Goal: Feedback & Contribution: Submit feedback/report problem

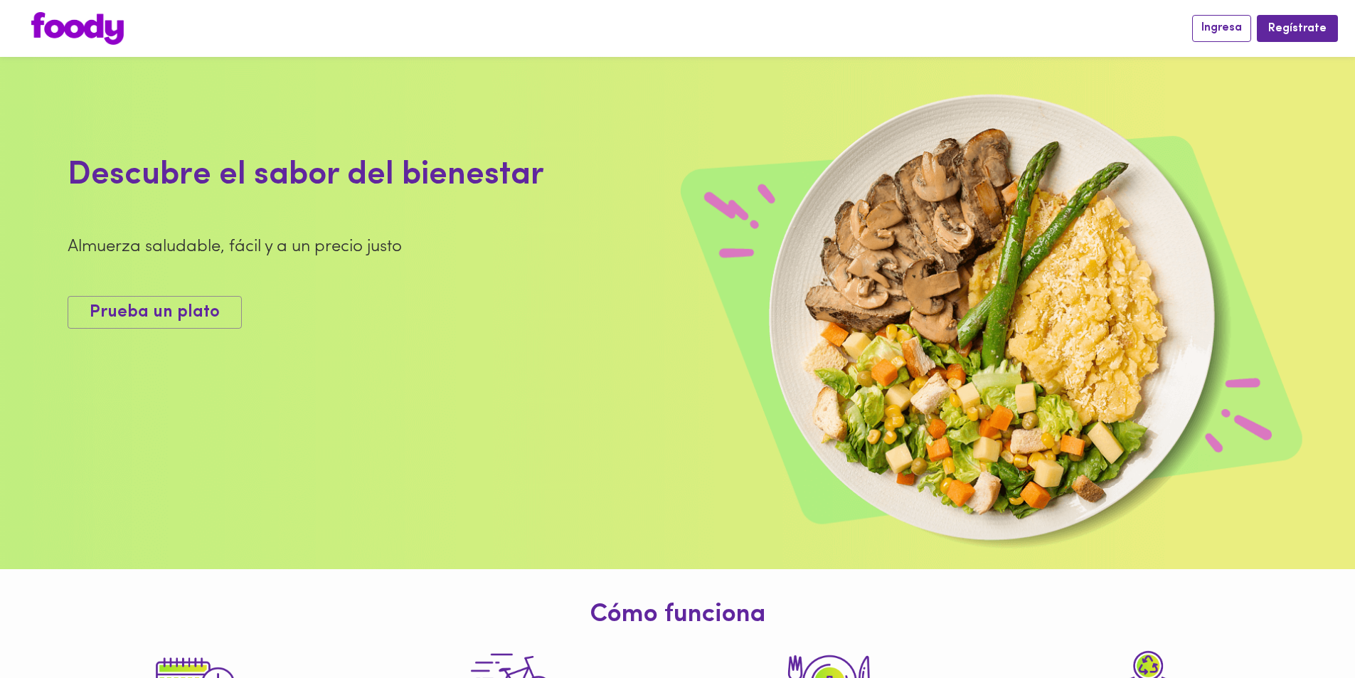
click at [1233, 27] on span "Ingresa" at bounding box center [1222, 28] width 41 height 14
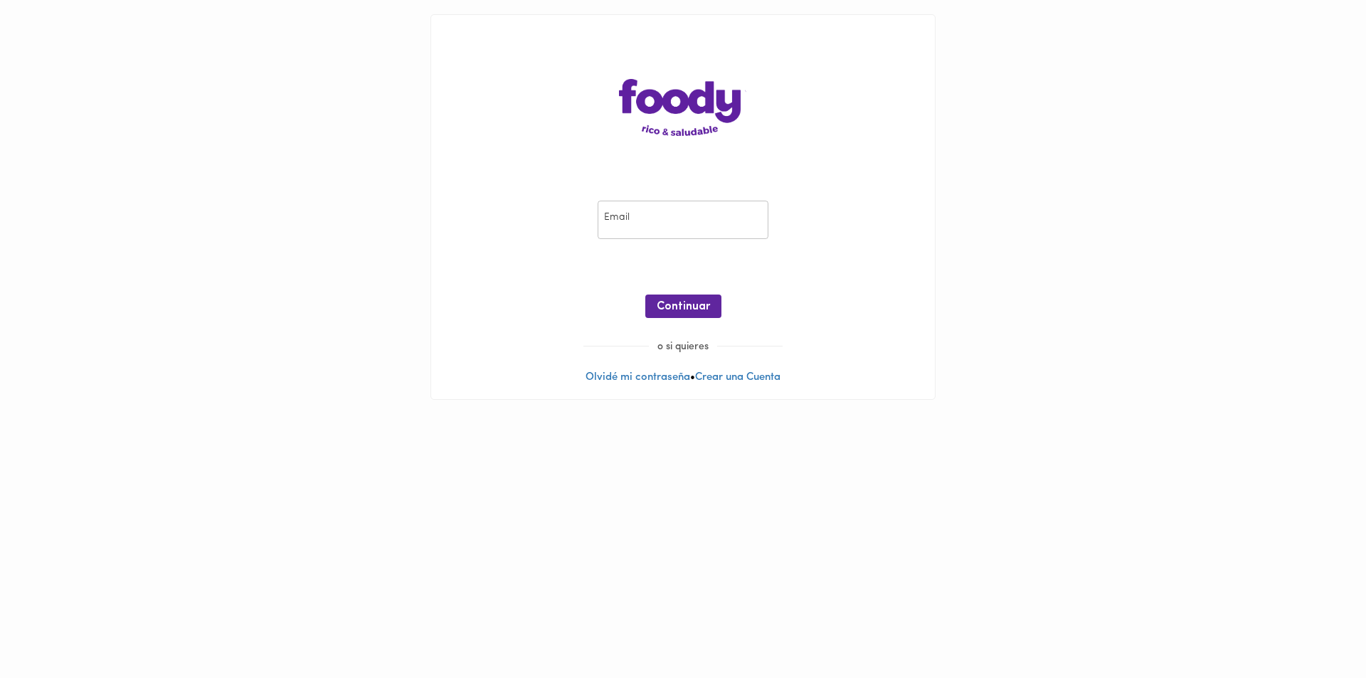
click at [699, 223] on input "email" at bounding box center [683, 220] width 171 height 39
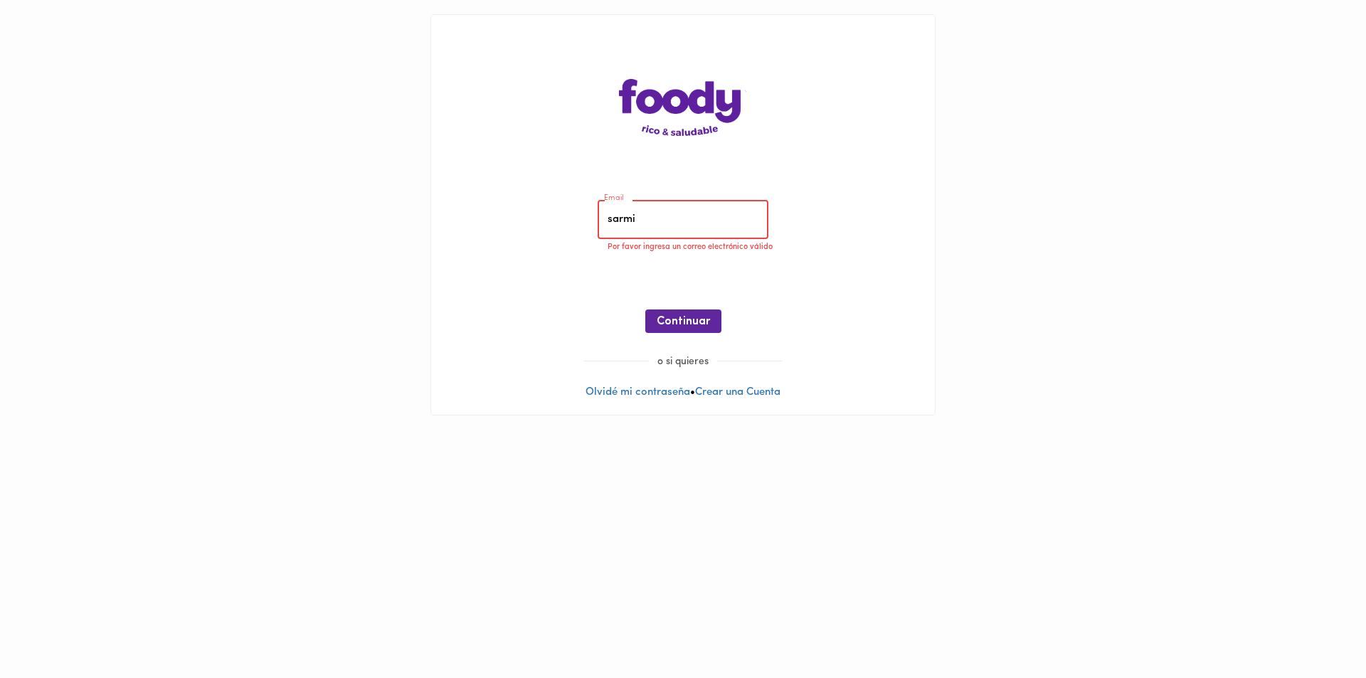
type input "[EMAIL_ADDRESS][DOMAIN_NAME]"
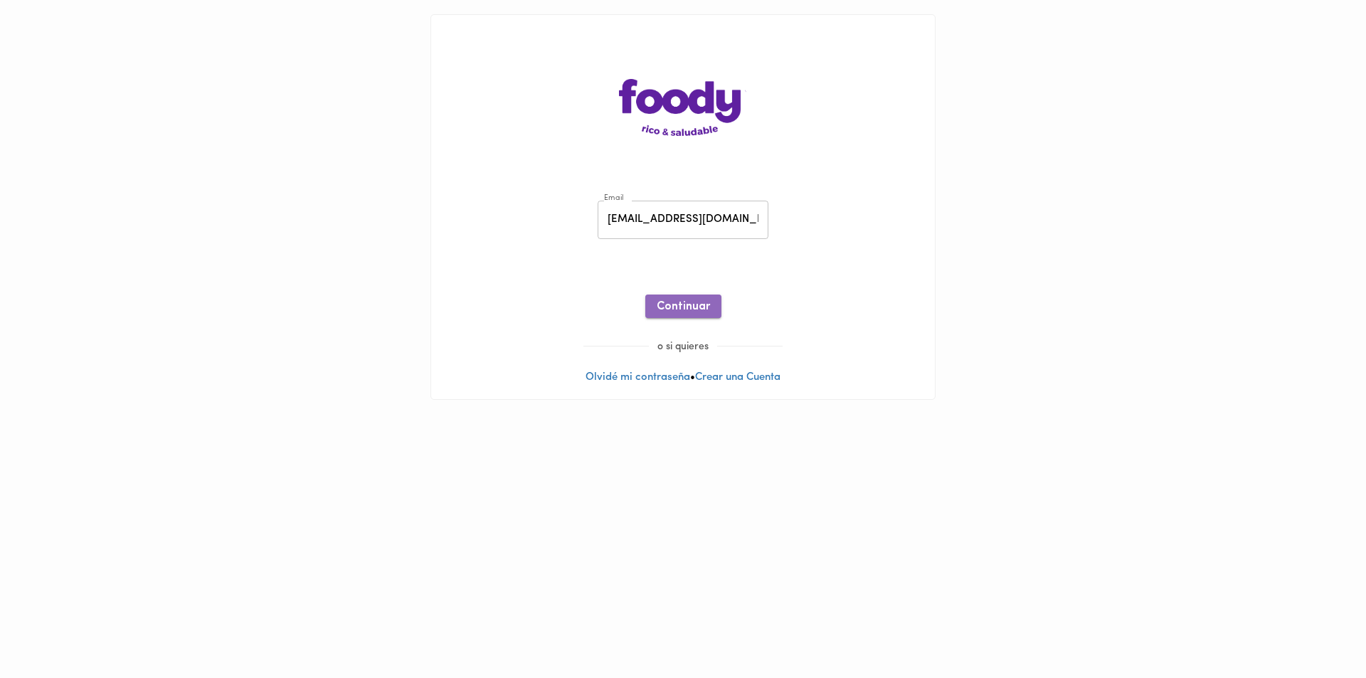
click at [662, 312] on span "Continuar" at bounding box center [683, 307] width 53 height 14
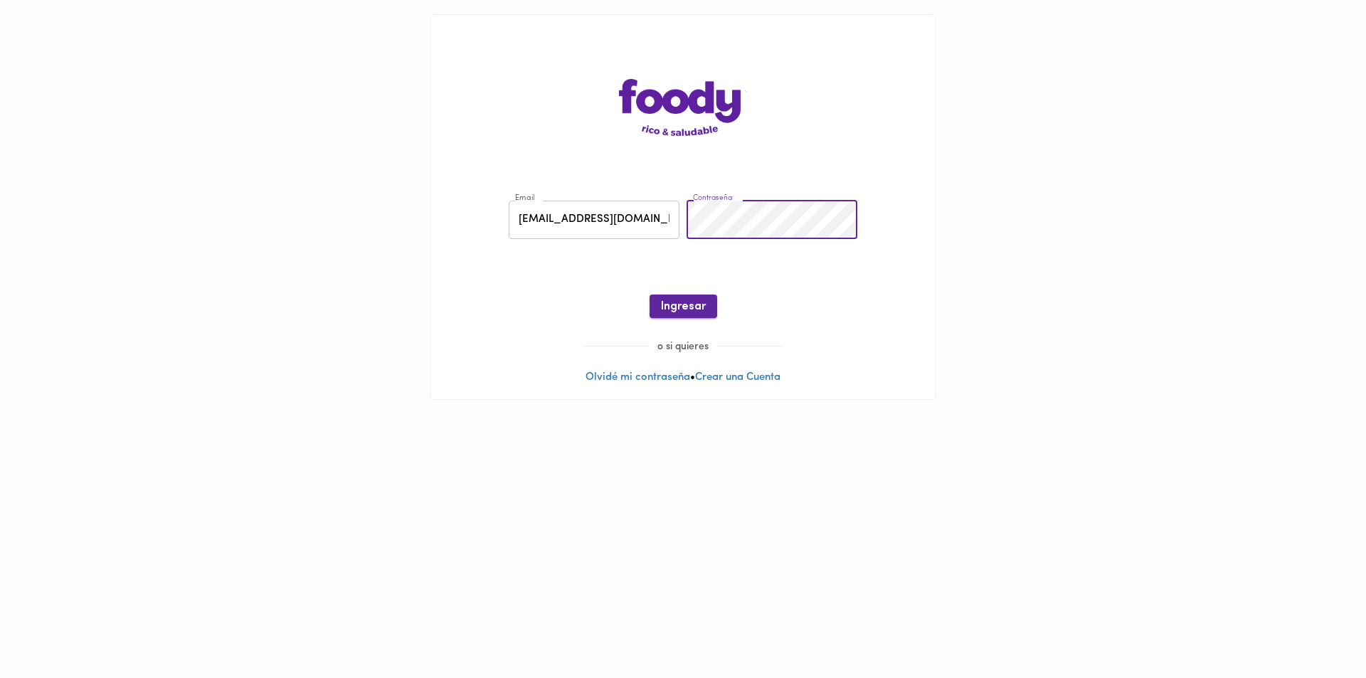
click at [685, 301] on span "Ingresar" at bounding box center [683, 307] width 45 height 14
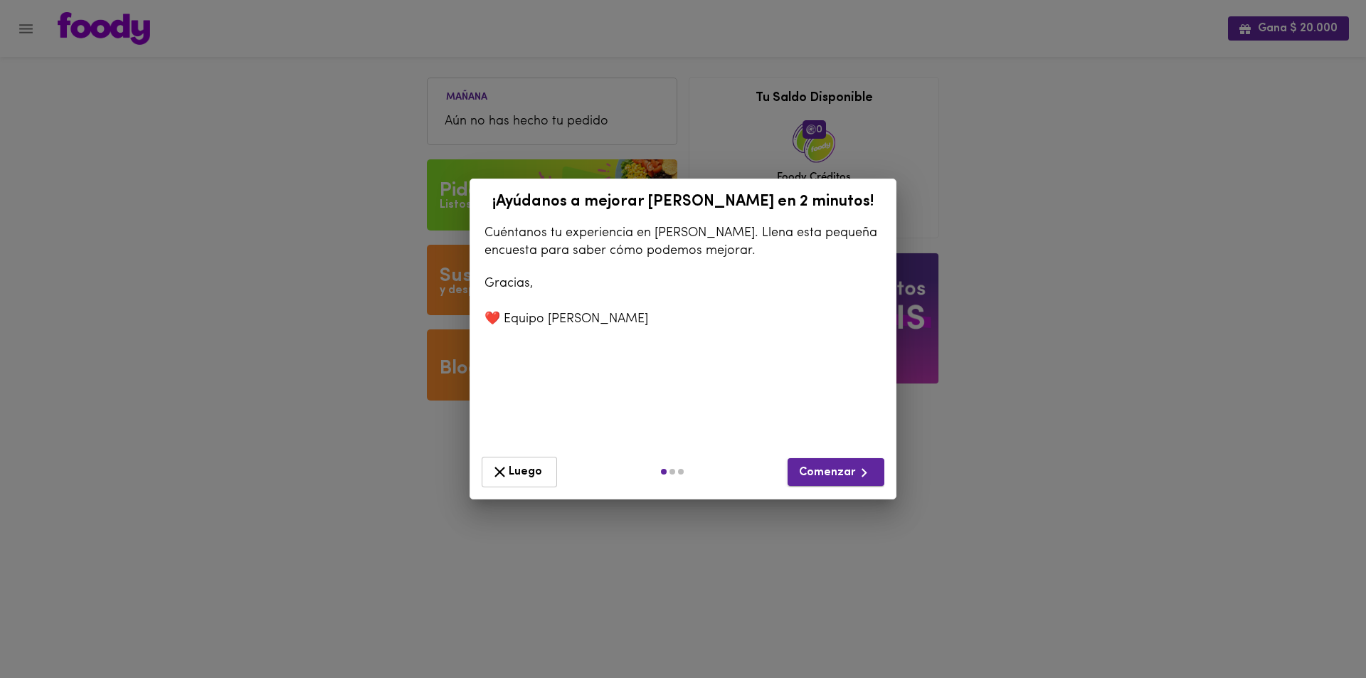
click at [836, 467] on span "Comenzar" at bounding box center [836, 473] width 74 height 18
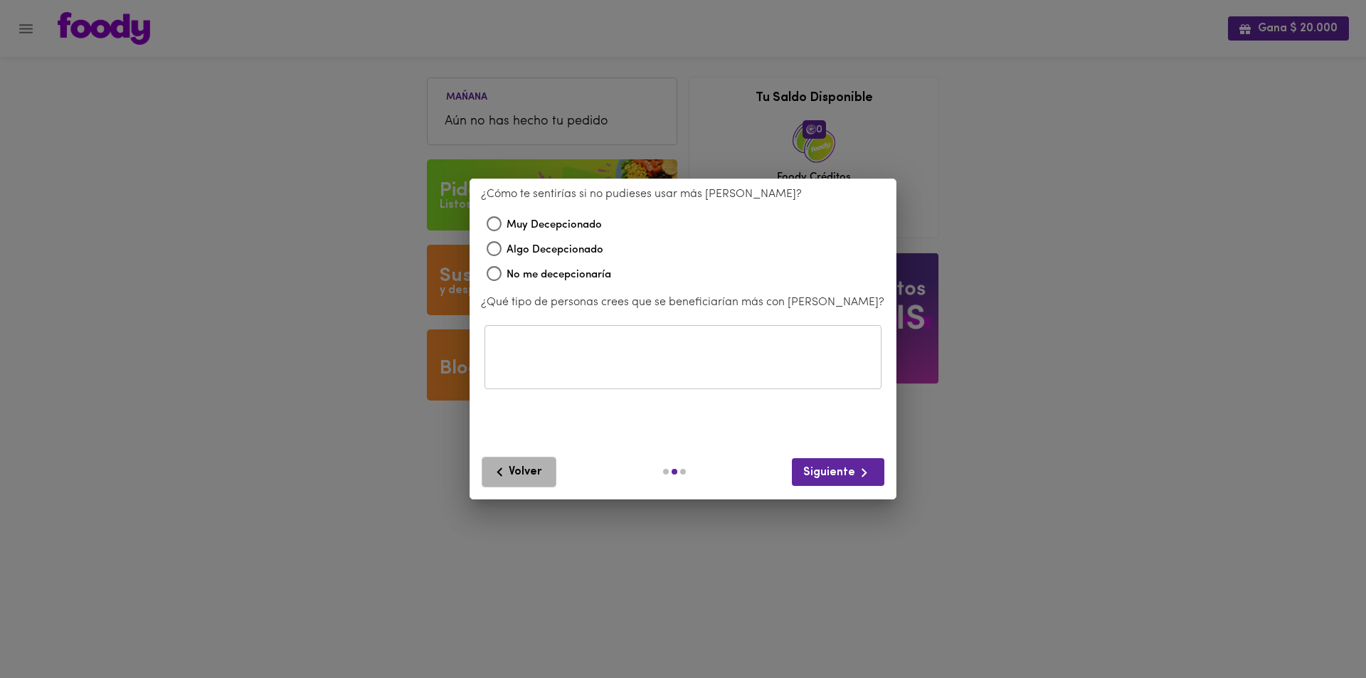
click at [519, 463] on span "Volver" at bounding box center [519, 472] width 56 height 18
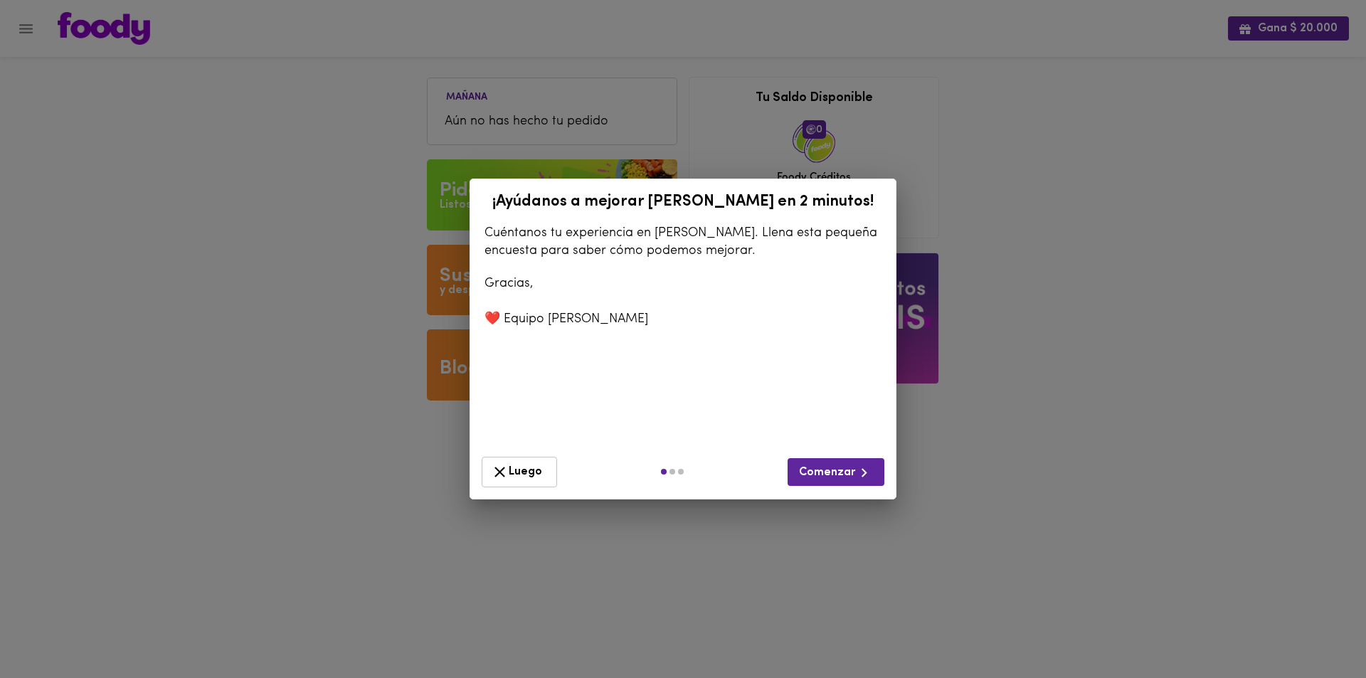
click at [517, 468] on span "Luego" at bounding box center [519, 472] width 57 height 18
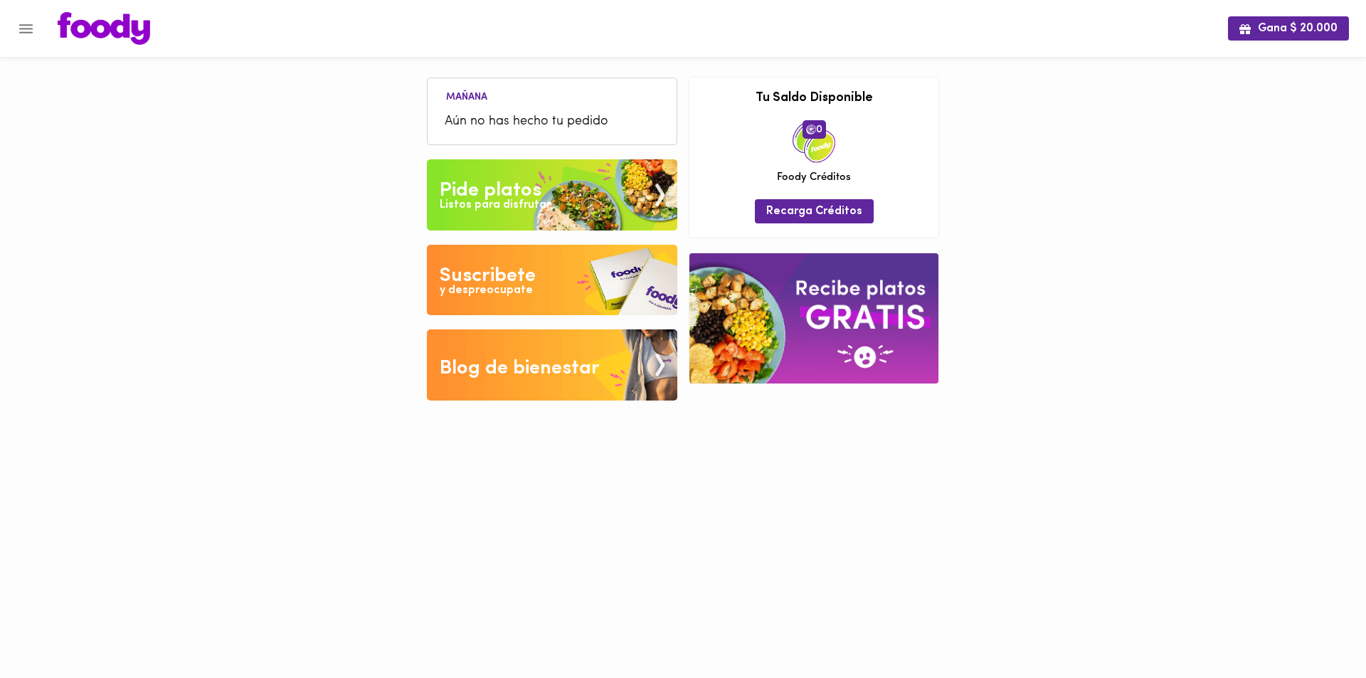
click at [499, 107] on li "Aún no has hecho tu pedido" at bounding box center [552, 122] width 235 height 31
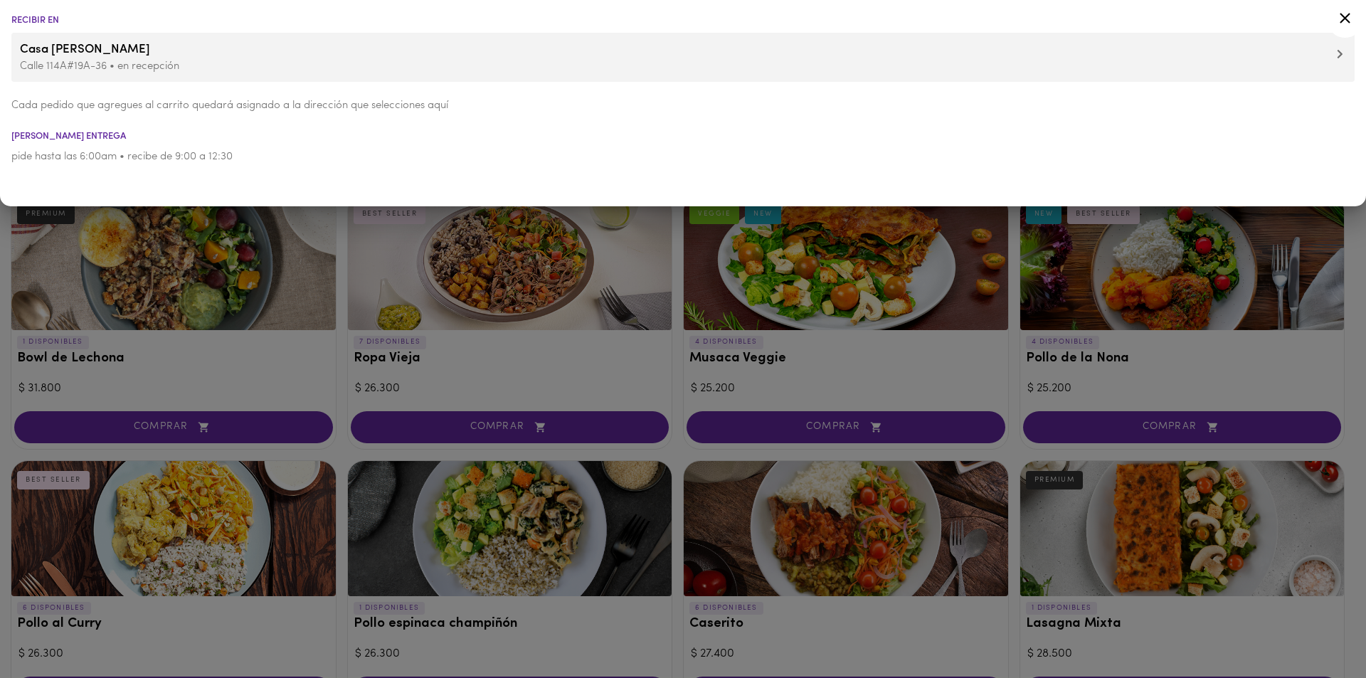
click at [257, 277] on div at bounding box center [683, 339] width 1366 height 678
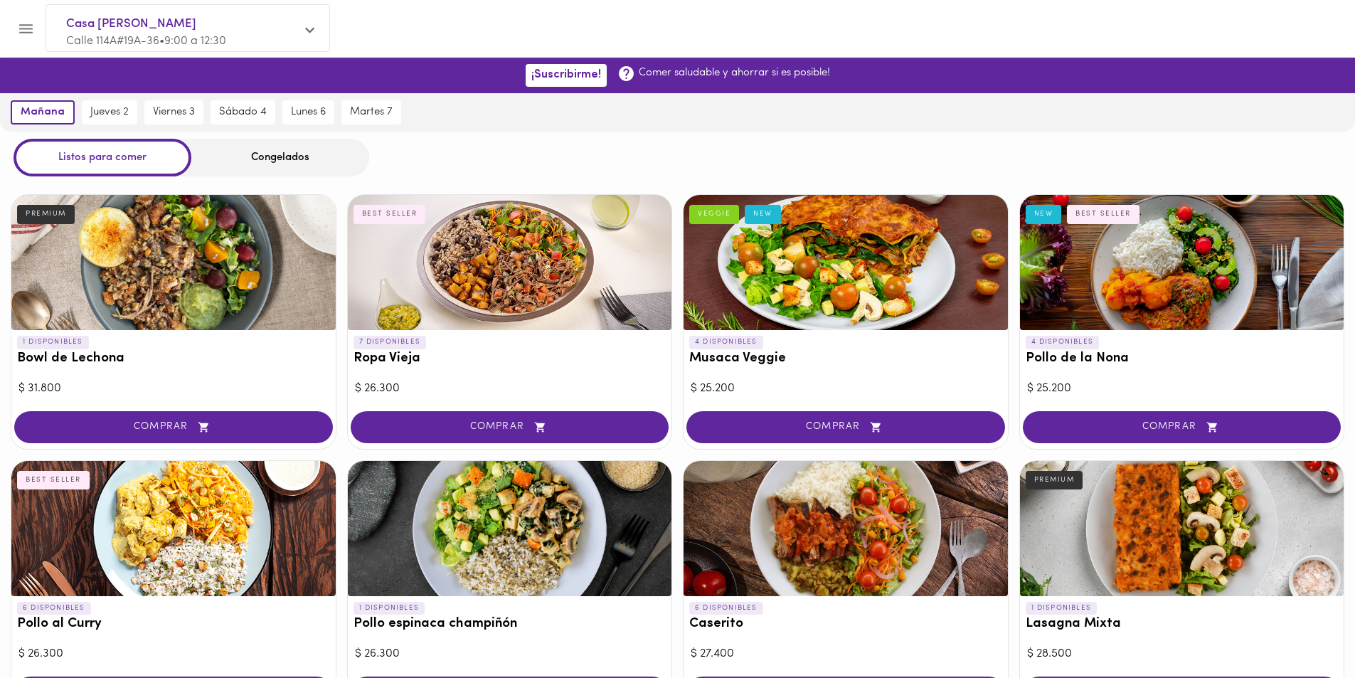
click at [273, 152] on div "Congelados" at bounding box center [280, 158] width 178 height 38
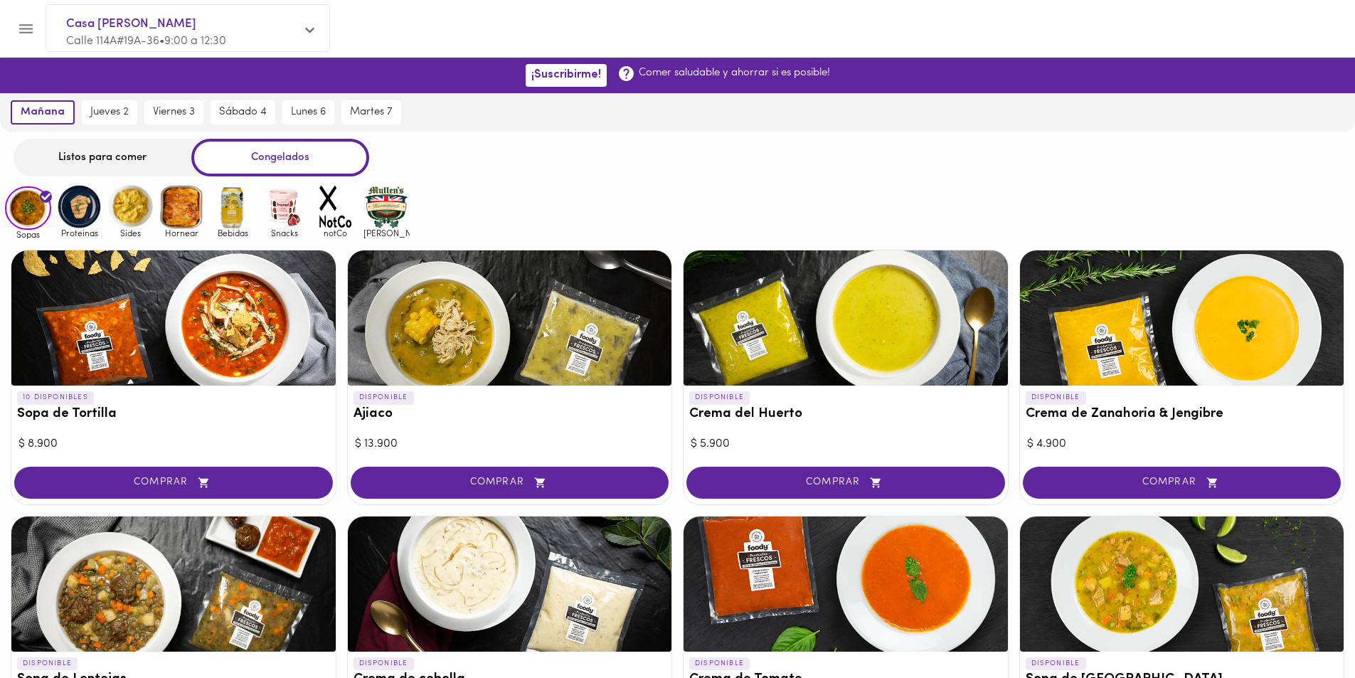
click at [107, 153] on div "Listos para comer" at bounding box center [103, 158] width 178 height 38
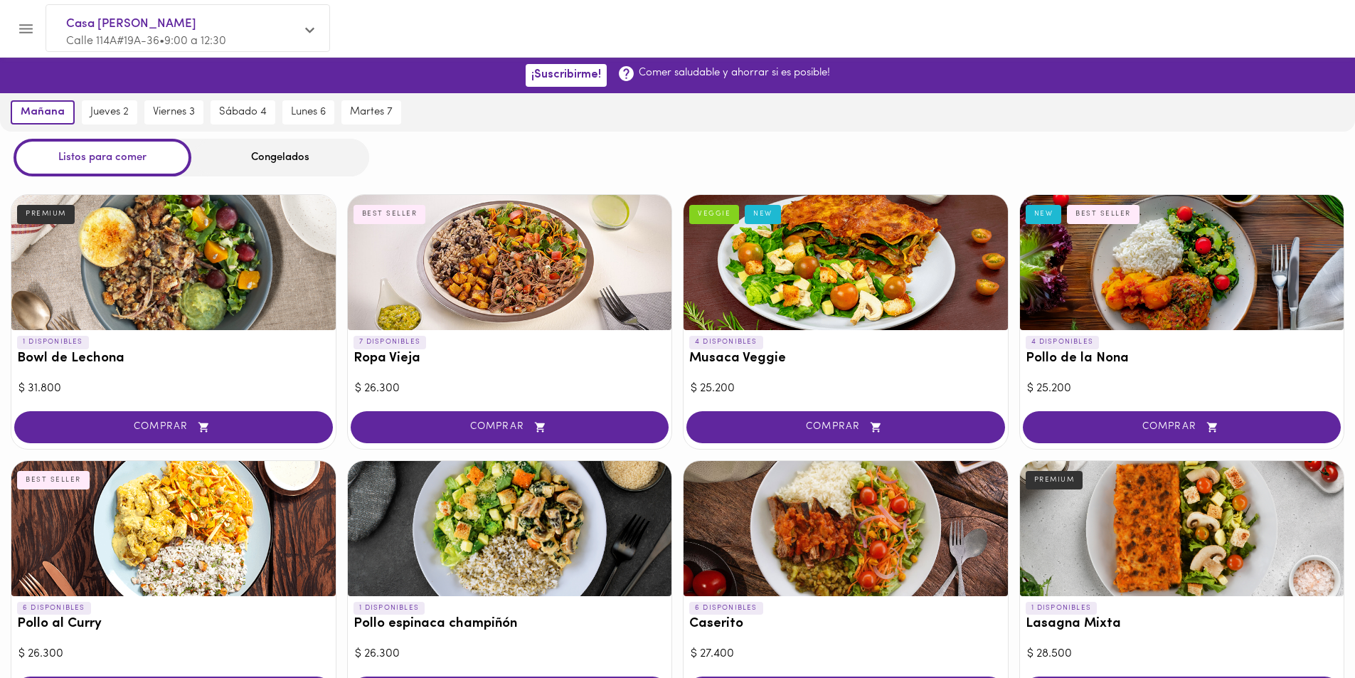
click at [250, 153] on div "Congelados" at bounding box center [280, 158] width 178 height 38
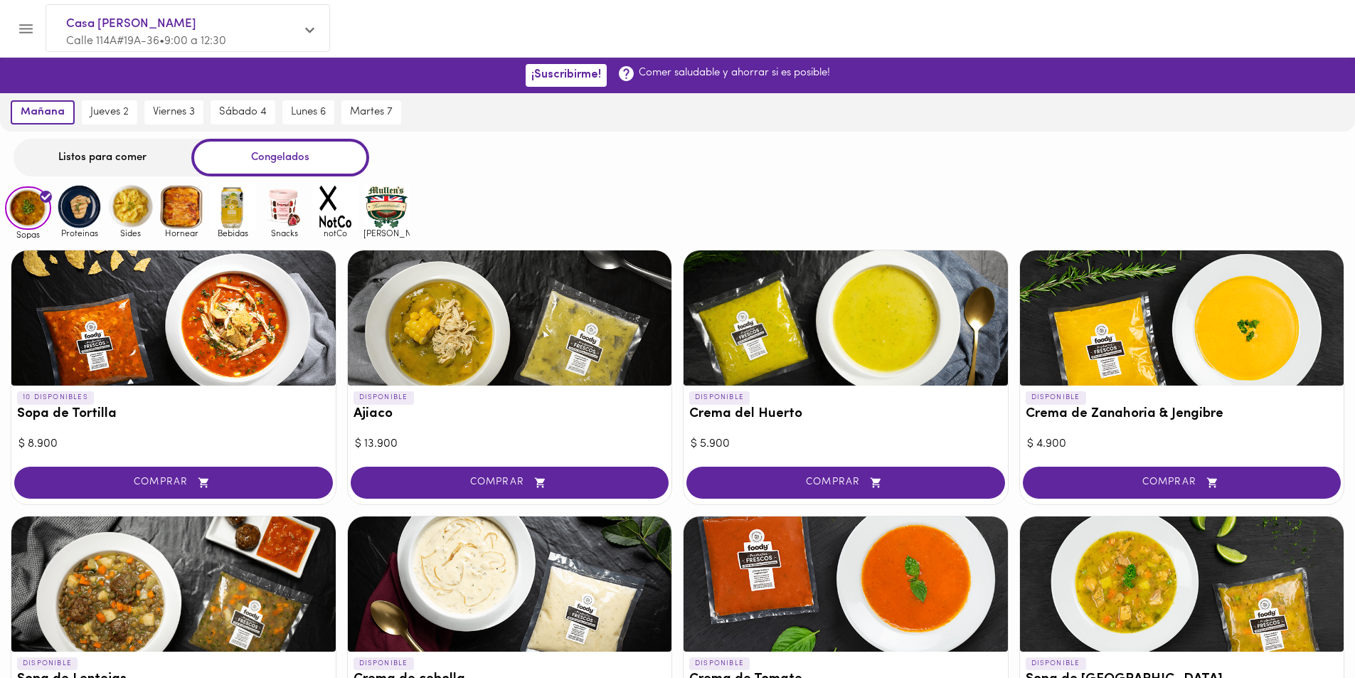
click at [83, 202] on img at bounding box center [79, 207] width 46 height 46
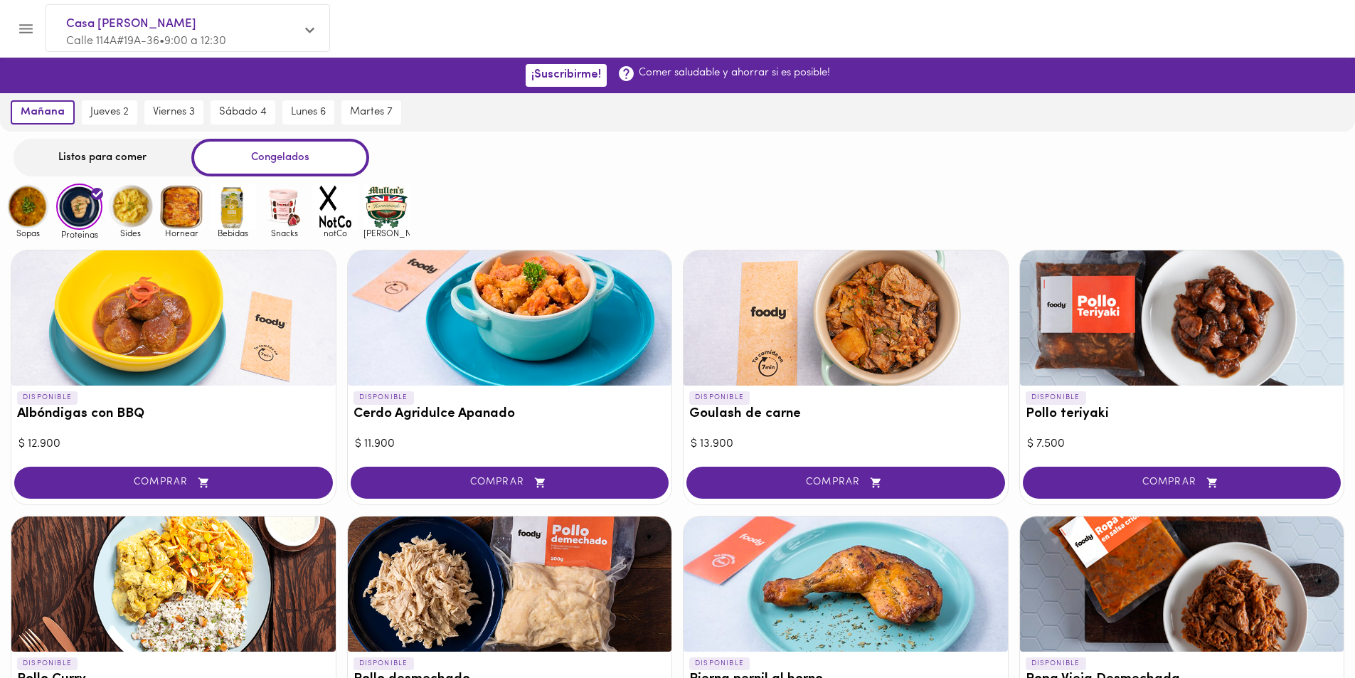
click at [93, 158] on div "Listos para comer" at bounding box center [103, 158] width 178 height 38
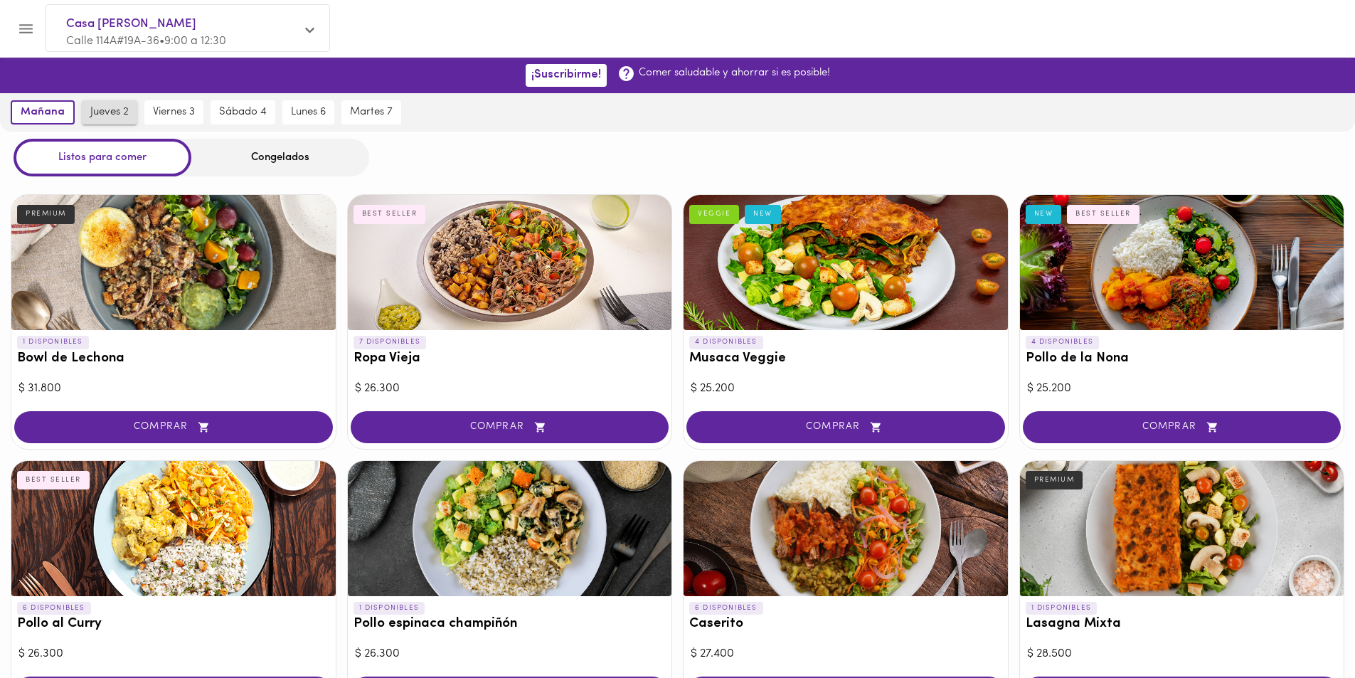
click at [87, 112] on button "jueves 2" at bounding box center [109, 112] width 55 height 24
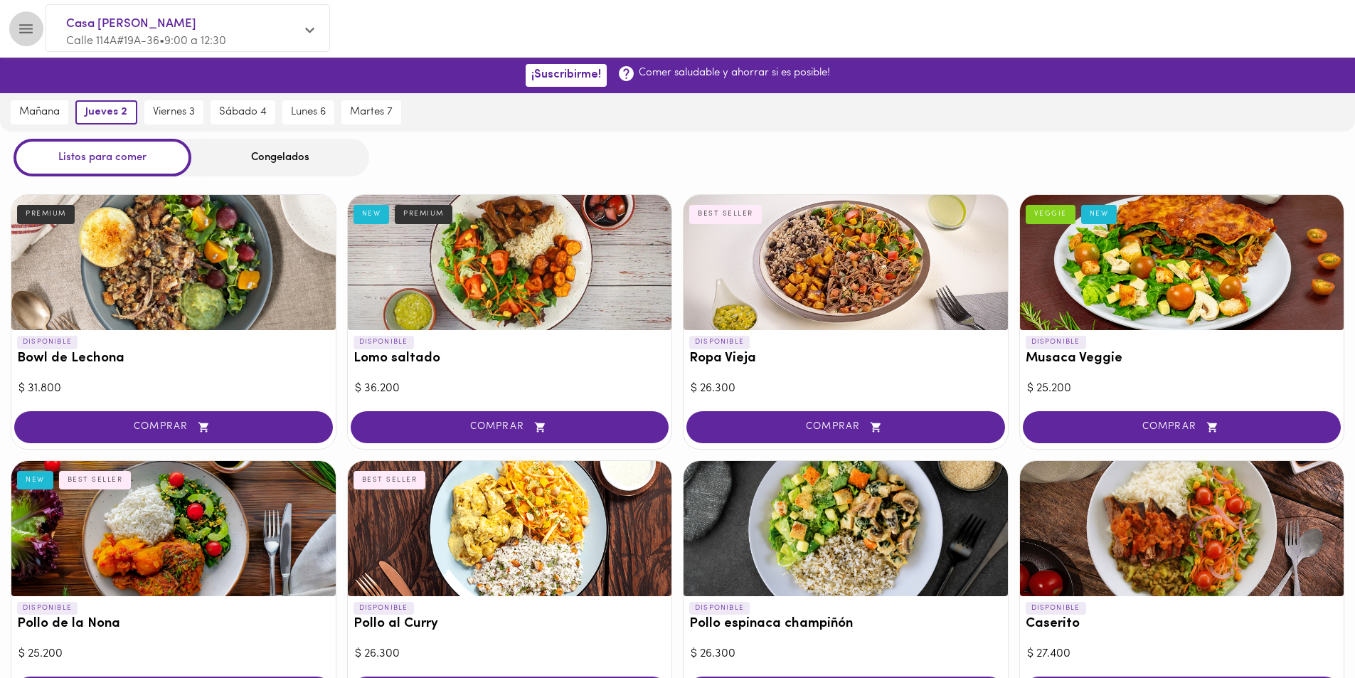
click at [24, 32] on icon "Menu" at bounding box center [26, 28] width 14 height 9
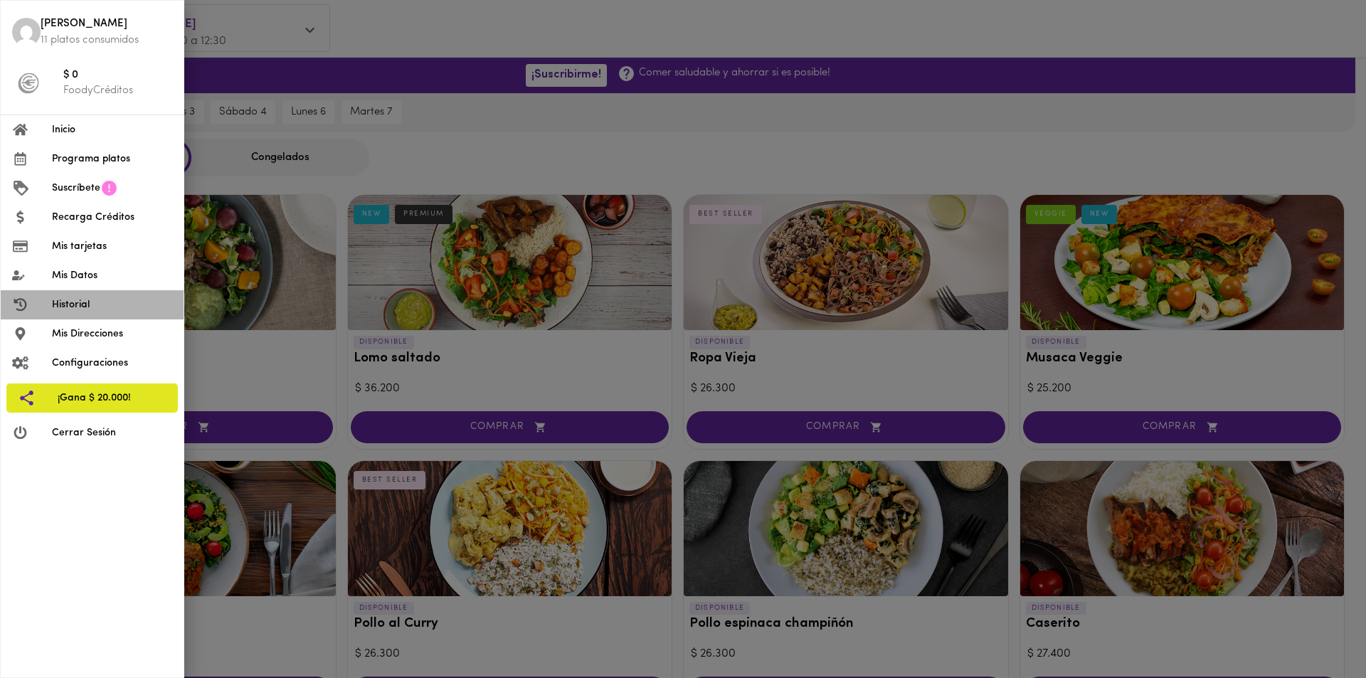
click at [72, 302] on span "Historial" at bounding box center [112, 304] width 120 height 15
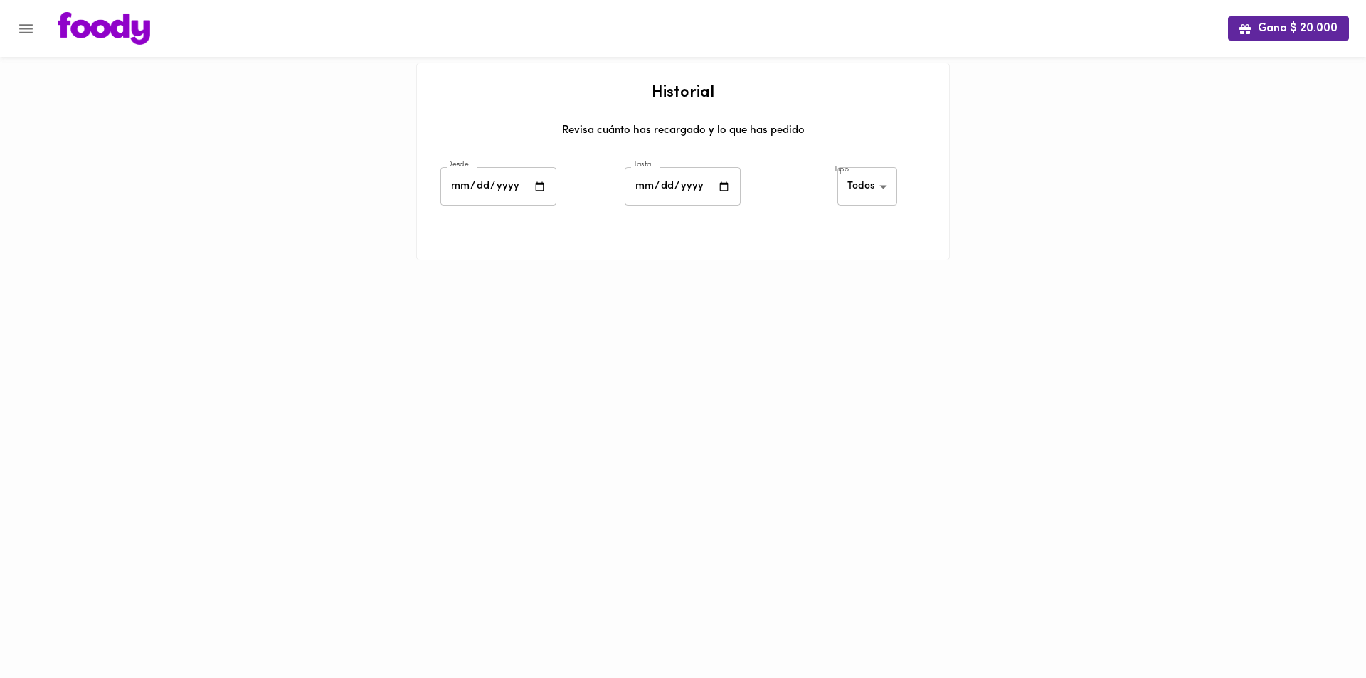
click at [504, 185] on input "date" at bounding box center [498, 186] width 116 height 39
click at [537, 187] on input "date" at bounding box center [498, 186] width 116 height 39
type input "[DATE]"
click at [701, 199] on input "date" at bounding box center [683, 186] width 116 height 39
click at [724, 186] on input "date" at bounding box center [683, 186] width 116 height 39
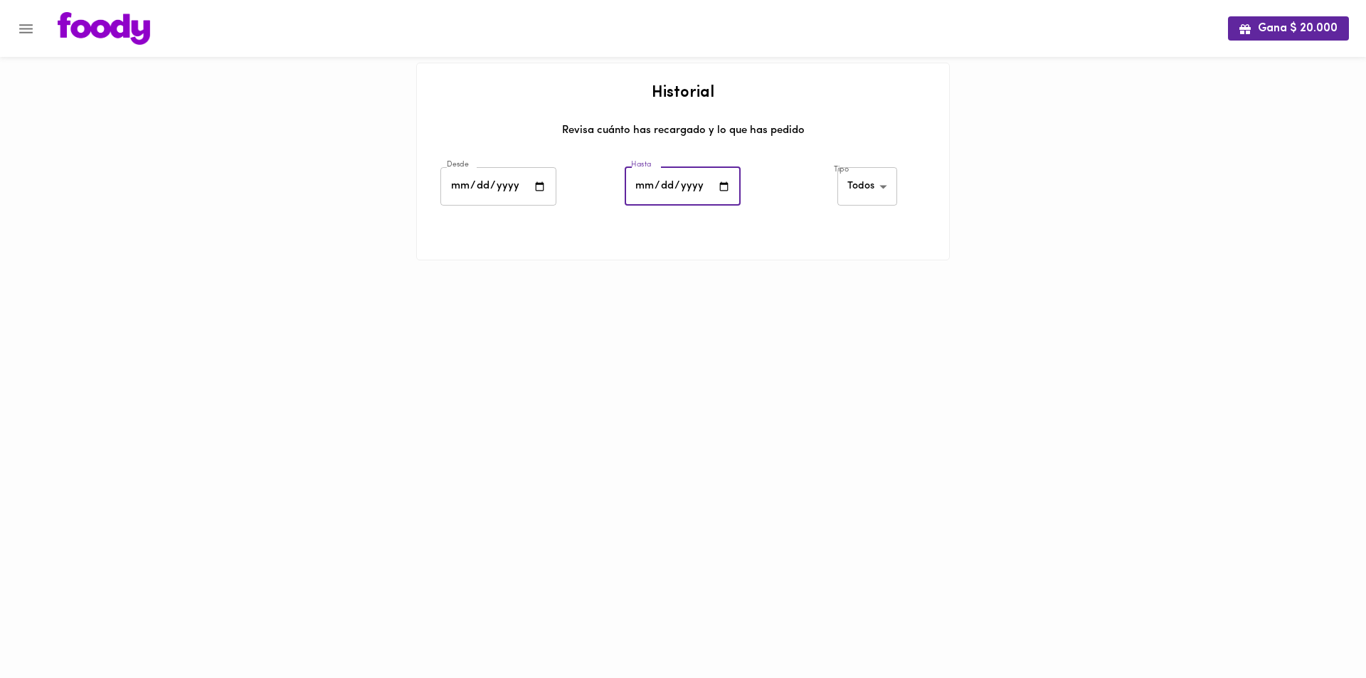
type input "[DATE]"
click at [717, 287] on div at bounding box center [683, 278] width 534 height 36
click at [872, 200] on body "Gana $ 20.000 Historial Revisa cuánto has recargado y lo que has pedido Desde […" at bounding box center [683, 148] width 1366 height 296
click at [872, 187] on li "Todos" at bounding box center [870, 187] width 62 height 23
click at [866, 186] on body "Gana $ 20.000 Historial Revisa cuánto has recargado y lo que has pedido Desde […" at bounding box center [683, 148] width 1366 height 296
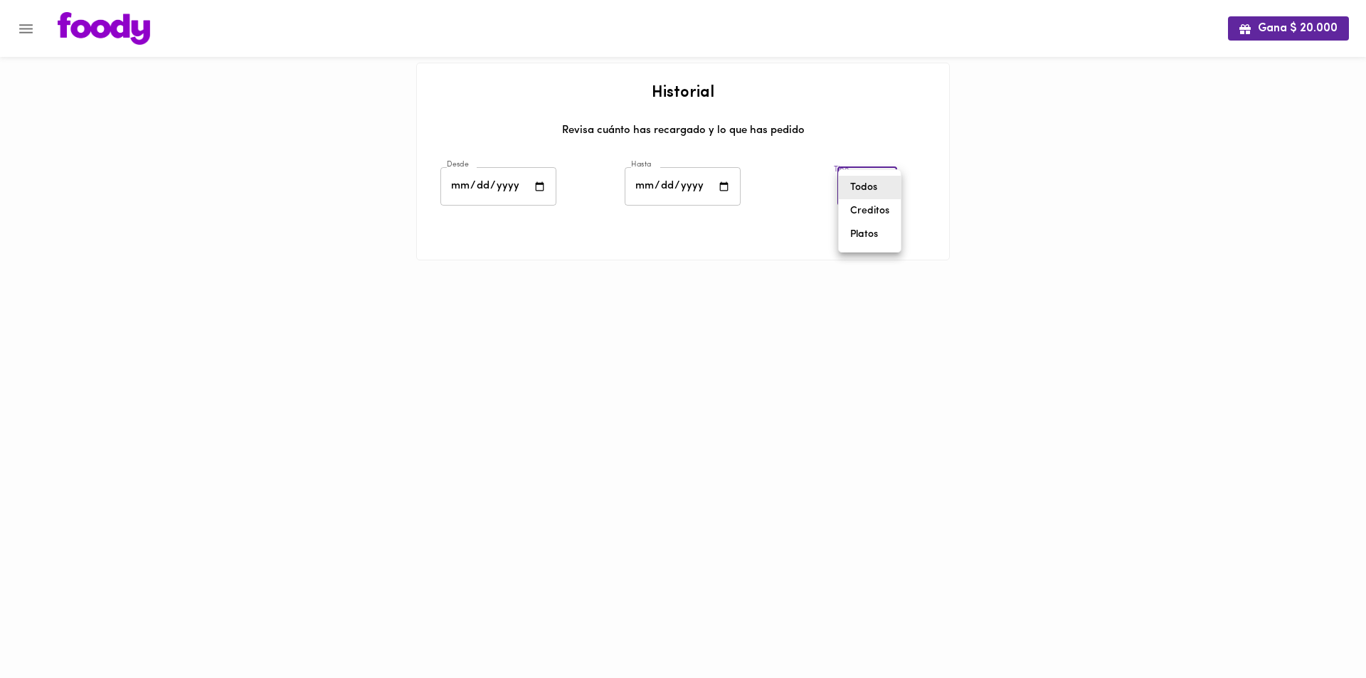
click at [859, 236] on li "Platos" at bounding box center [870, 234] width 62 height 23
type input "[PERSON_NAME]-dishes"
click at [522, 270] on span "Programación de pedido" at bounding box center [695, 270] width 441 height 13
click at [510, 277] on div "$ 42.300" at bounding box center [585, 283] width 221 height 12
click at [430, 279] on icon at bounding box center [437, 277] width 16 height 16
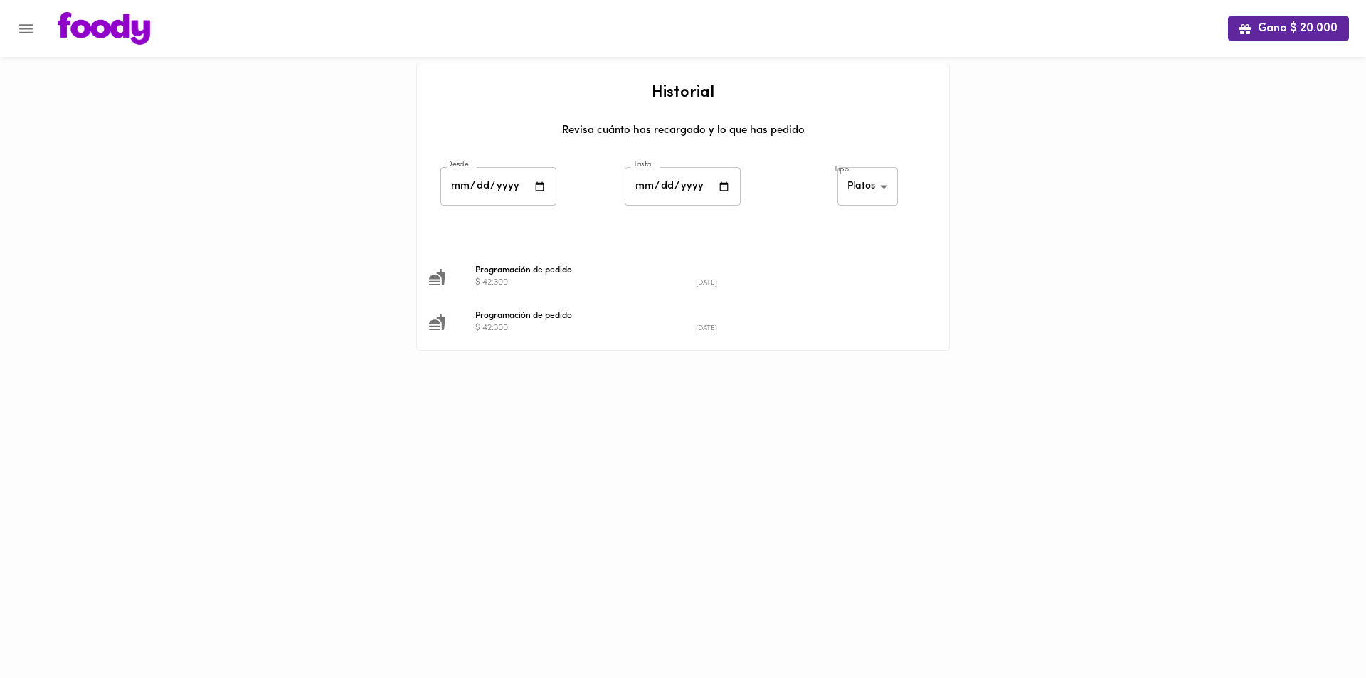
click at [443, 280] on icon at bounding box center [437, 277] width 16 height 16
click at [495, 270] on span "Programación de pedido" at bounding box center [695, 270] width 441 height 13
click at [31, 23] on icon "Menu" at bounding box center [26, 29] width 18 height 18
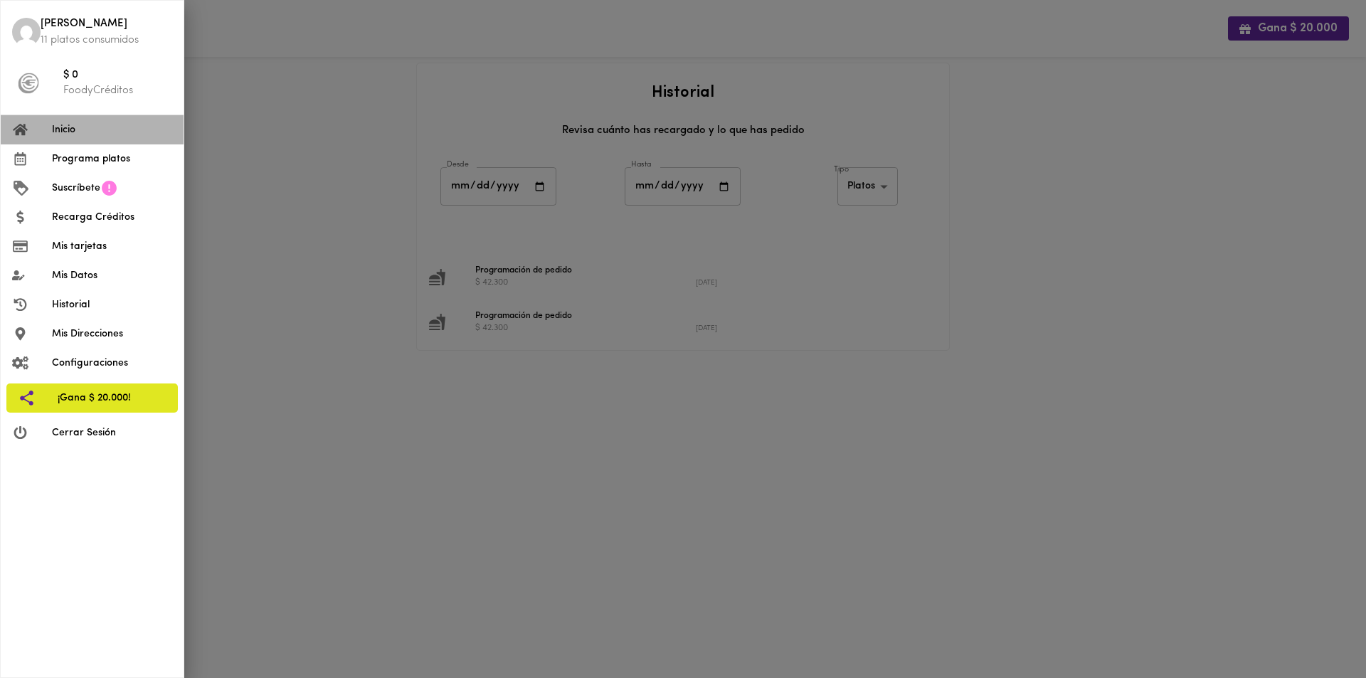
click at [67, 126] on span "Inicio" at bounding box center [112, 129] width 120 height 15
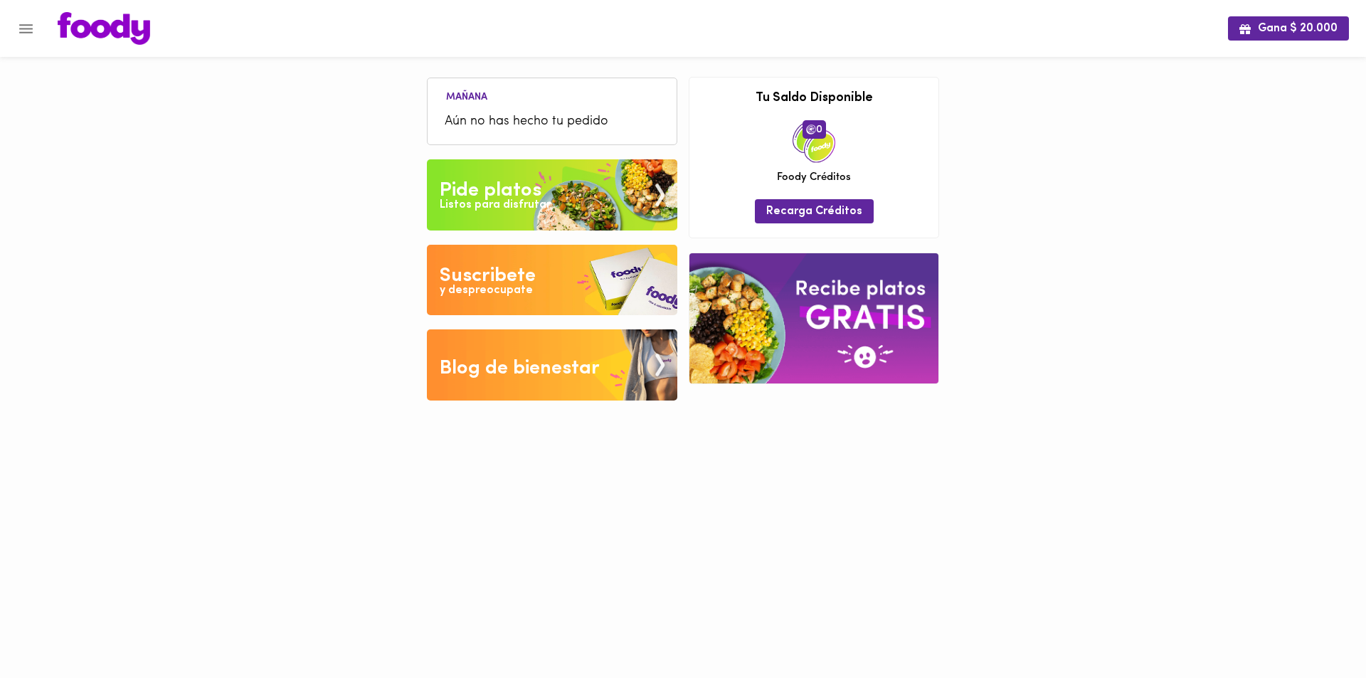
click at [519, 191] on div "Pide platos" at bounding box center [491, 190] width 102 height 28
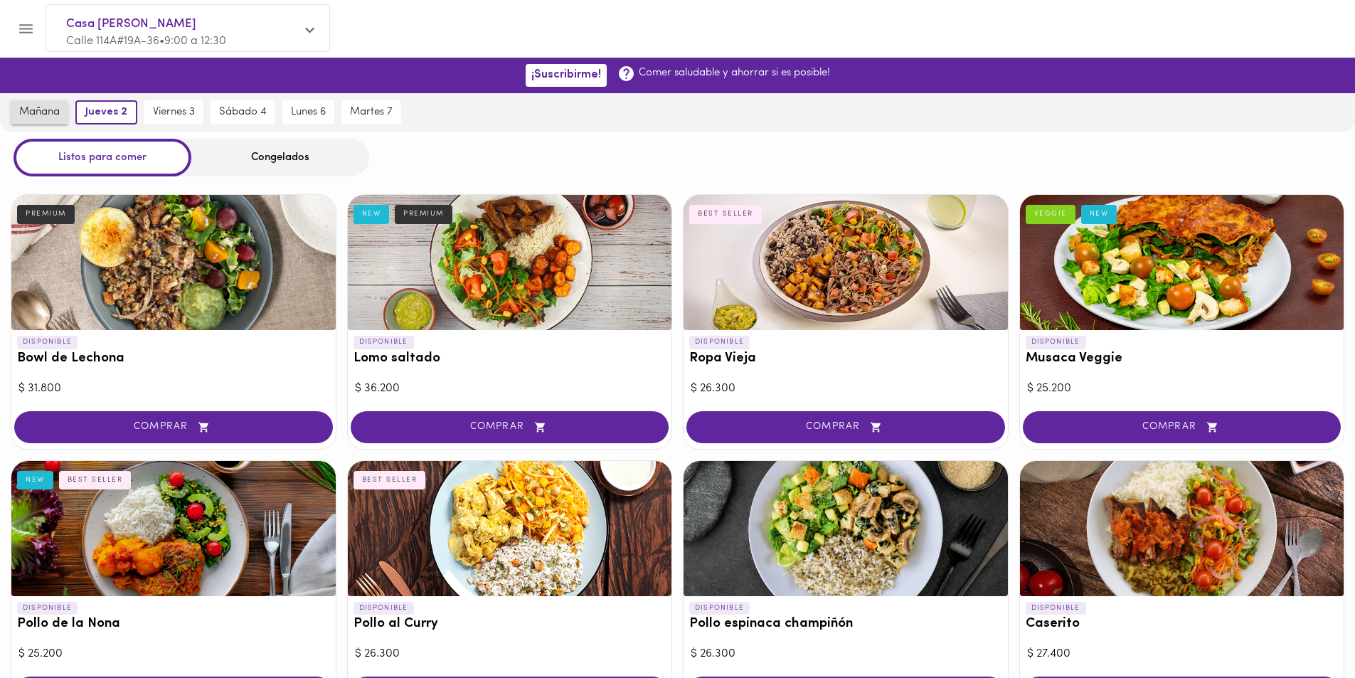
click at [58, 118] on span "mañana" at bounding box center [39, 112] width 41 height 13
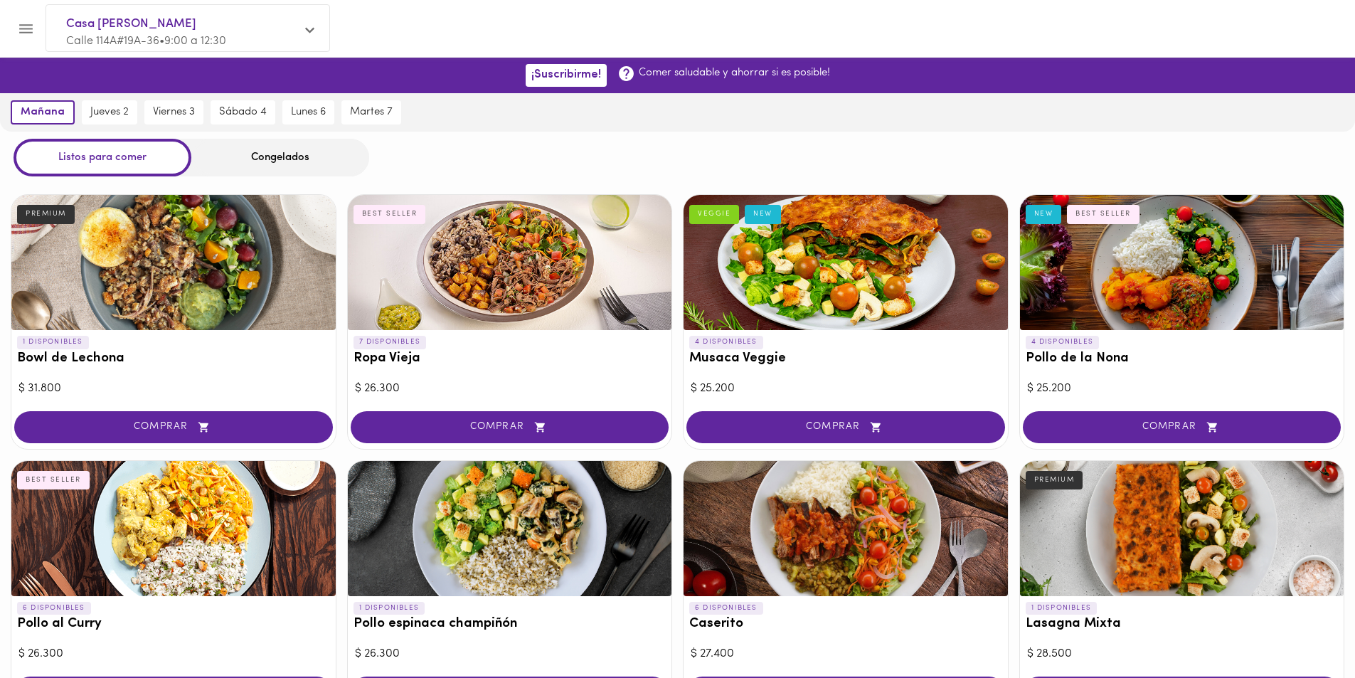
click at [240, 169] on div "Congelados" at bounding box center [280, 158] width 178 height 38
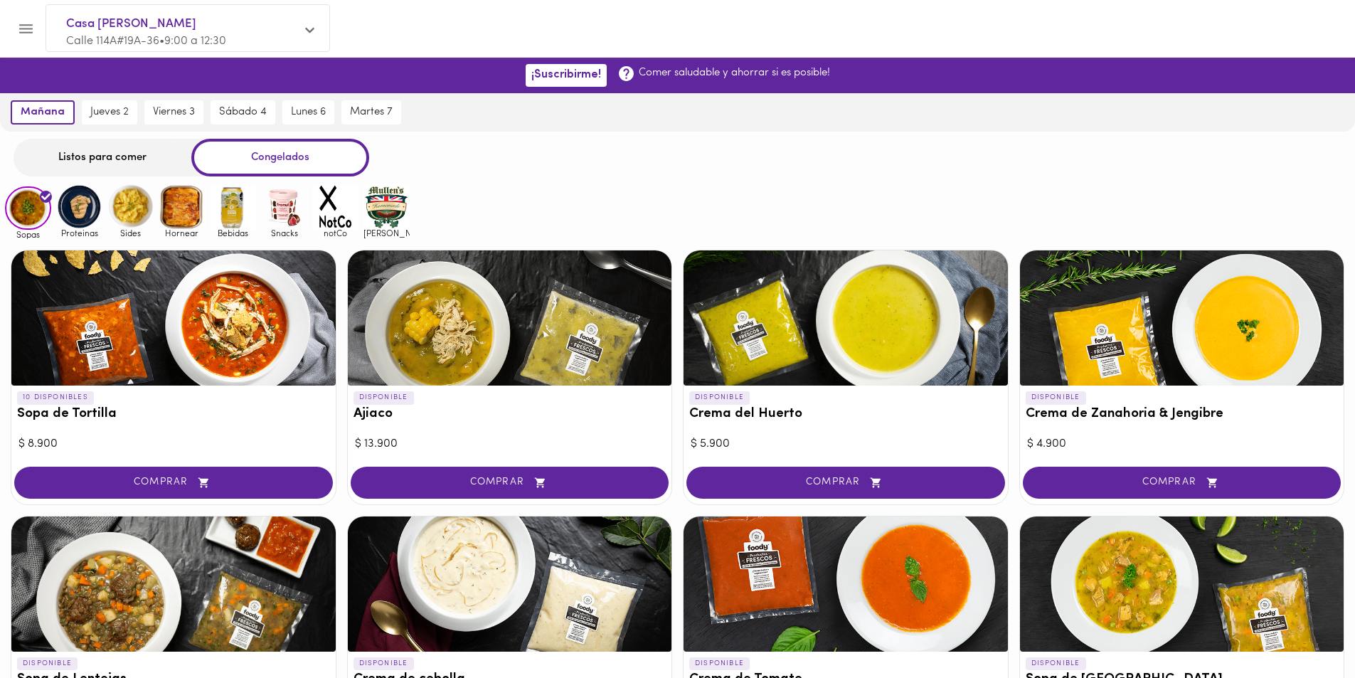
click at [139, 205] on img at bounding box center [130, 207] width 46 height 46
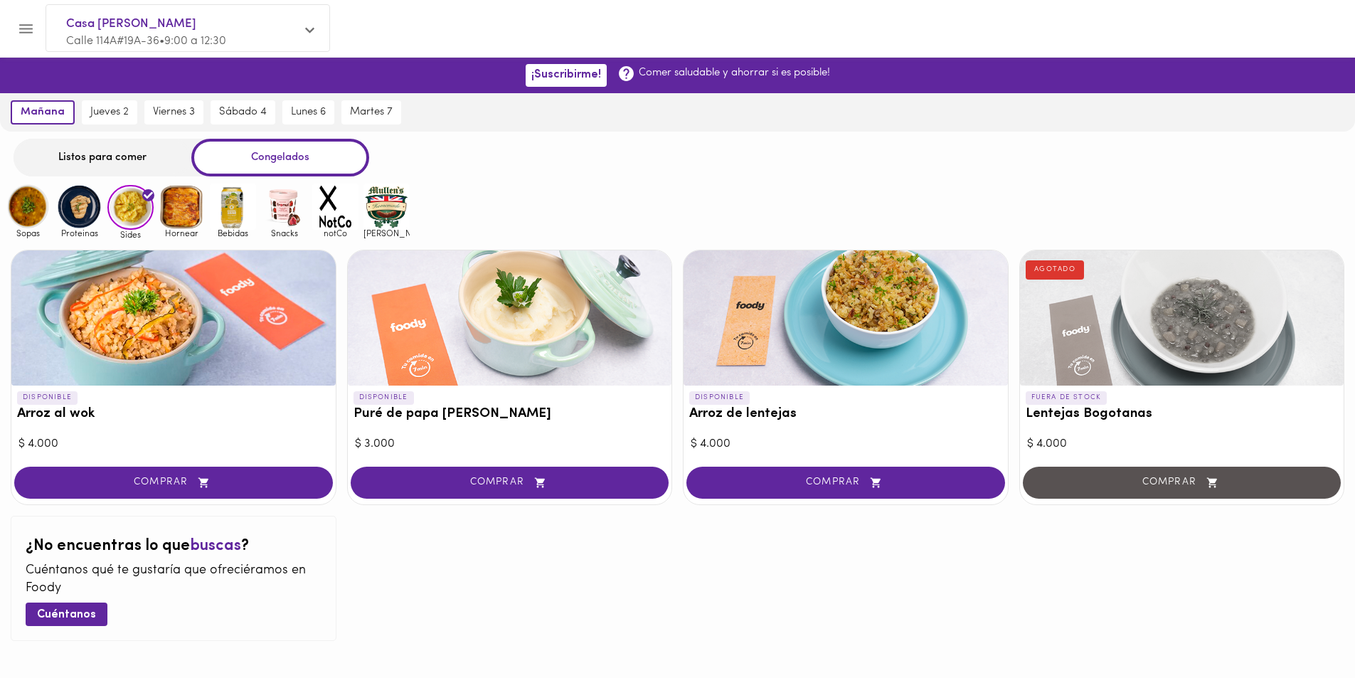
click at [170, 207] on img at bounding box center [182, 207] width 46 height 46
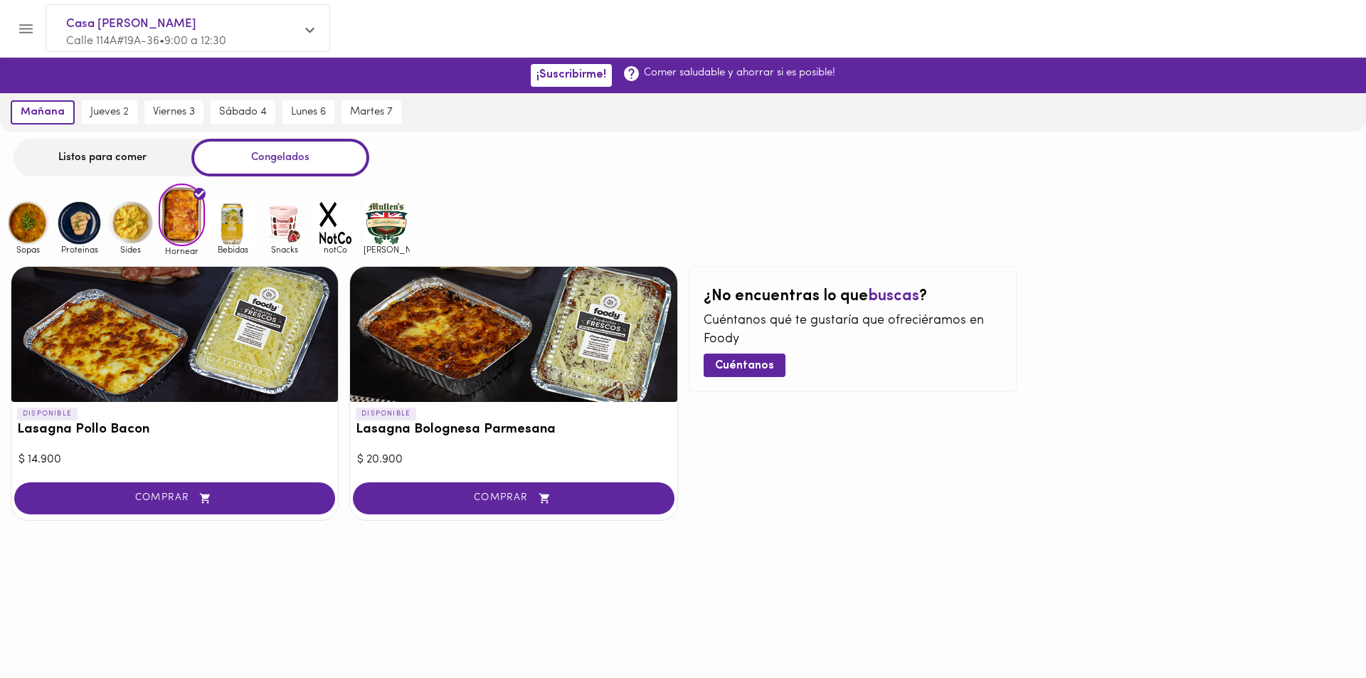
click at [126, 212] on img at bounding box center [130, 223] width 46 height 46
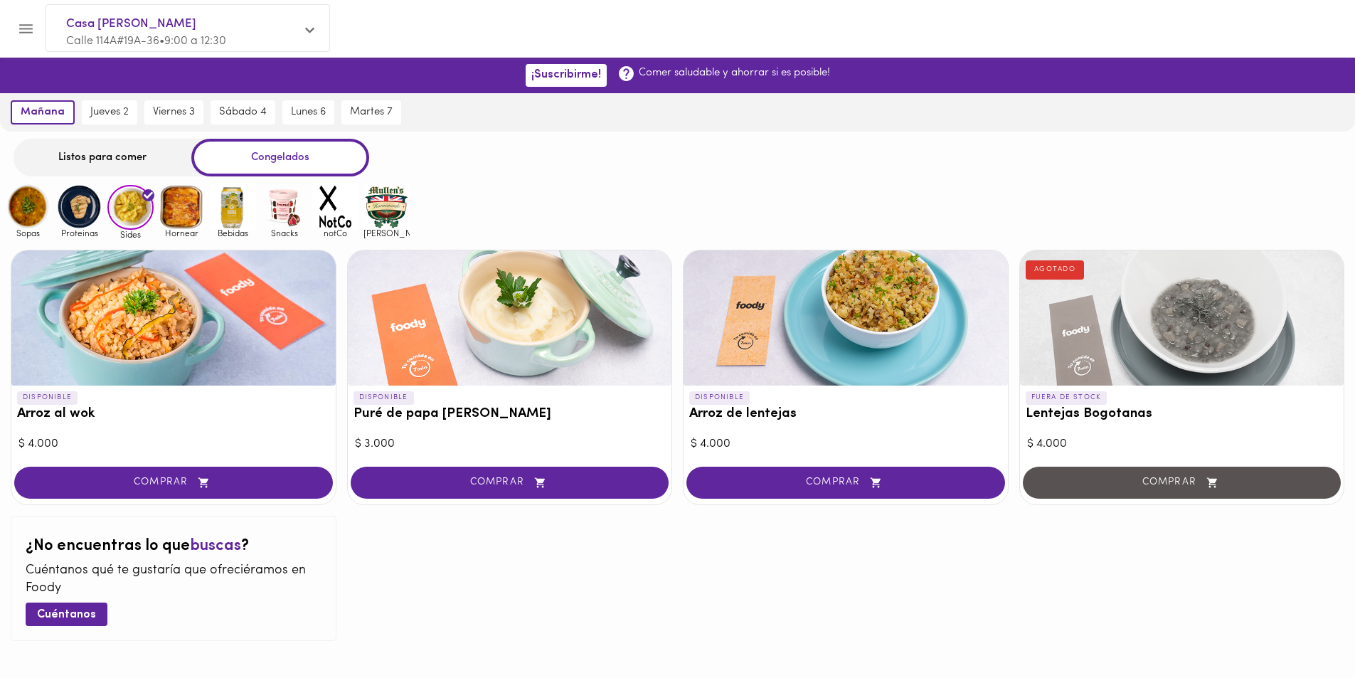
click at [82, 205] on img at bounding box center [79, 207] width 46 height 46
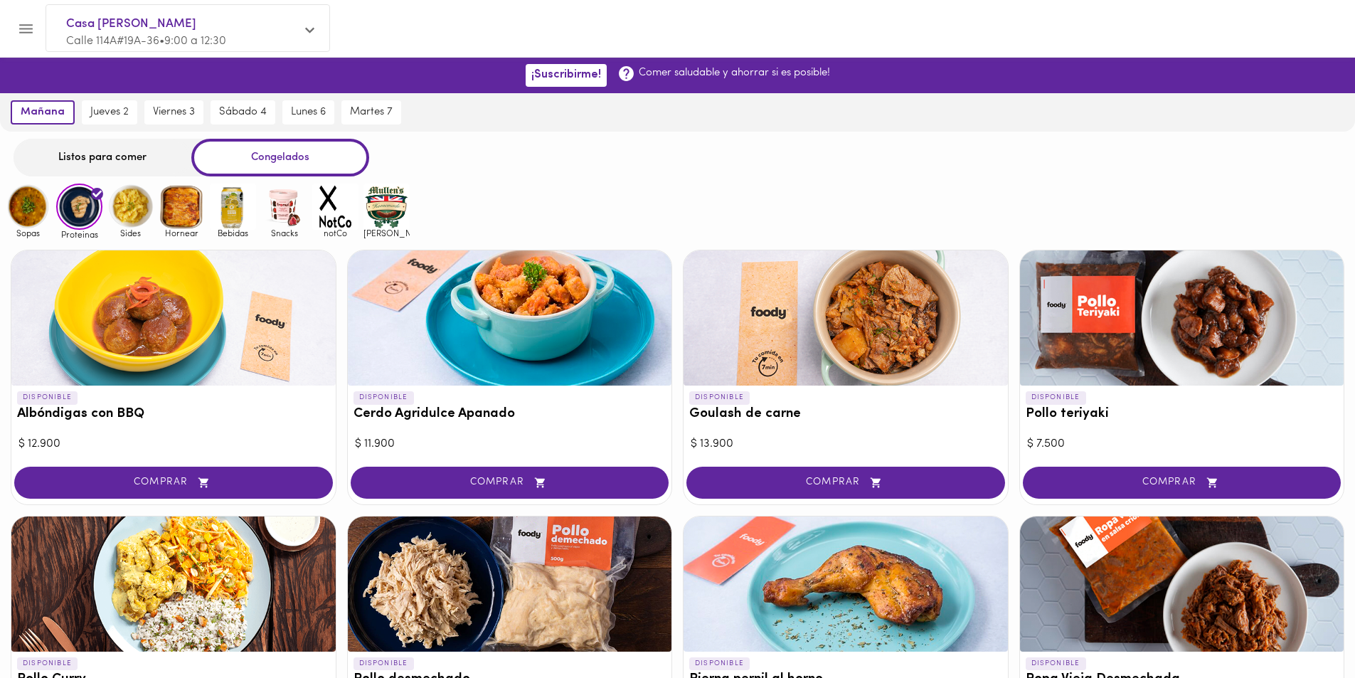
click at [24, 27] on icon "Menu" at bounding box center [26, 29] width 18 height 18
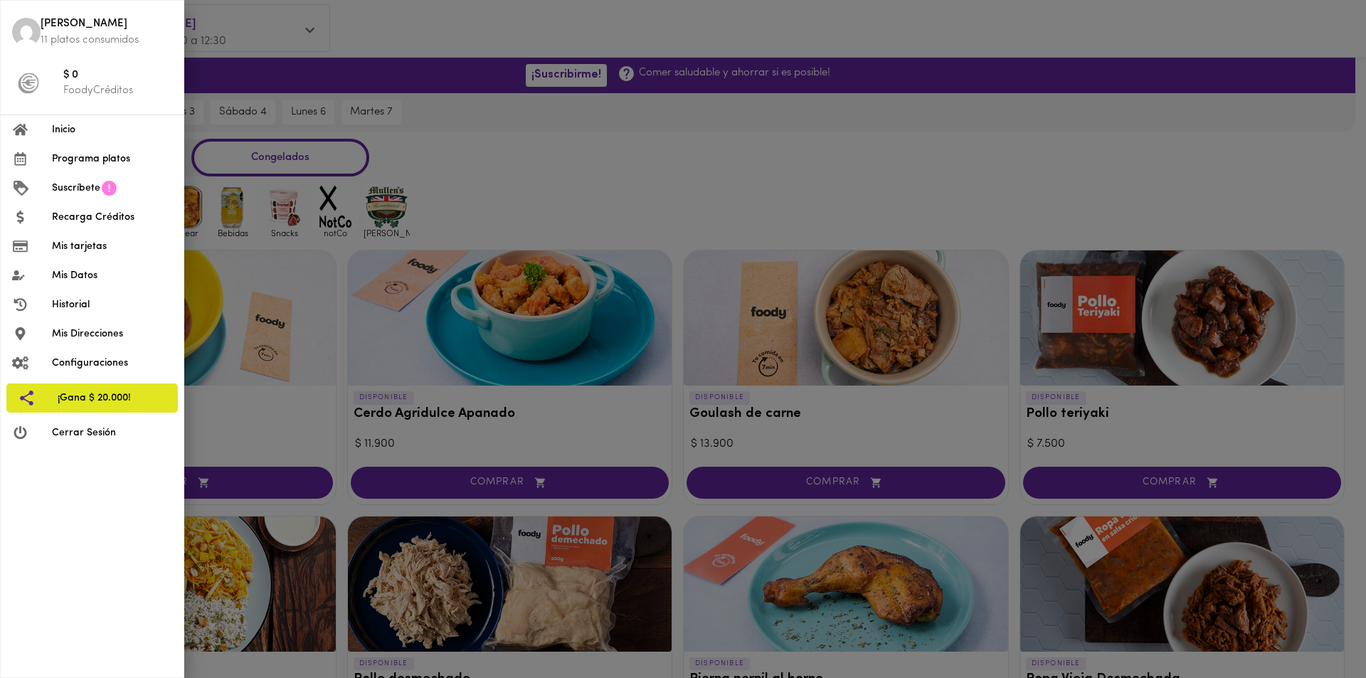
click at [60, 300] on span "Historial" at bounding box center [112, 304] width 120 height 15
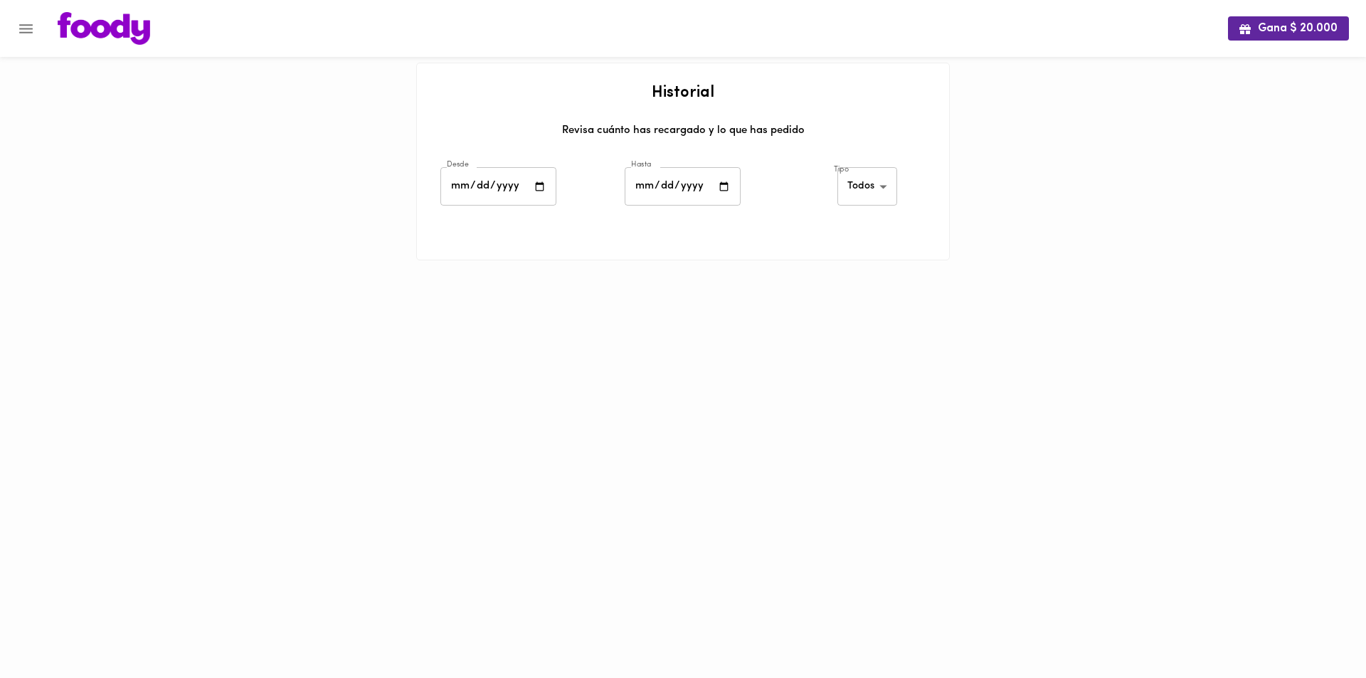
click at [867, 200] on body "Gana $ 20.000 Historial Revisa cuánto has recargado y lo que has pedido Desde D…" at bounding box center [683, 148] width 1366 height 296
click at [867, 240] on li "Platos" at bounding box center [870, 234] width 62 height 23
type input "[PERSON_NAME]-dishes"
click at [18, 28] on icon "Menu" at bounding box center [26, 29] width 18 height 18
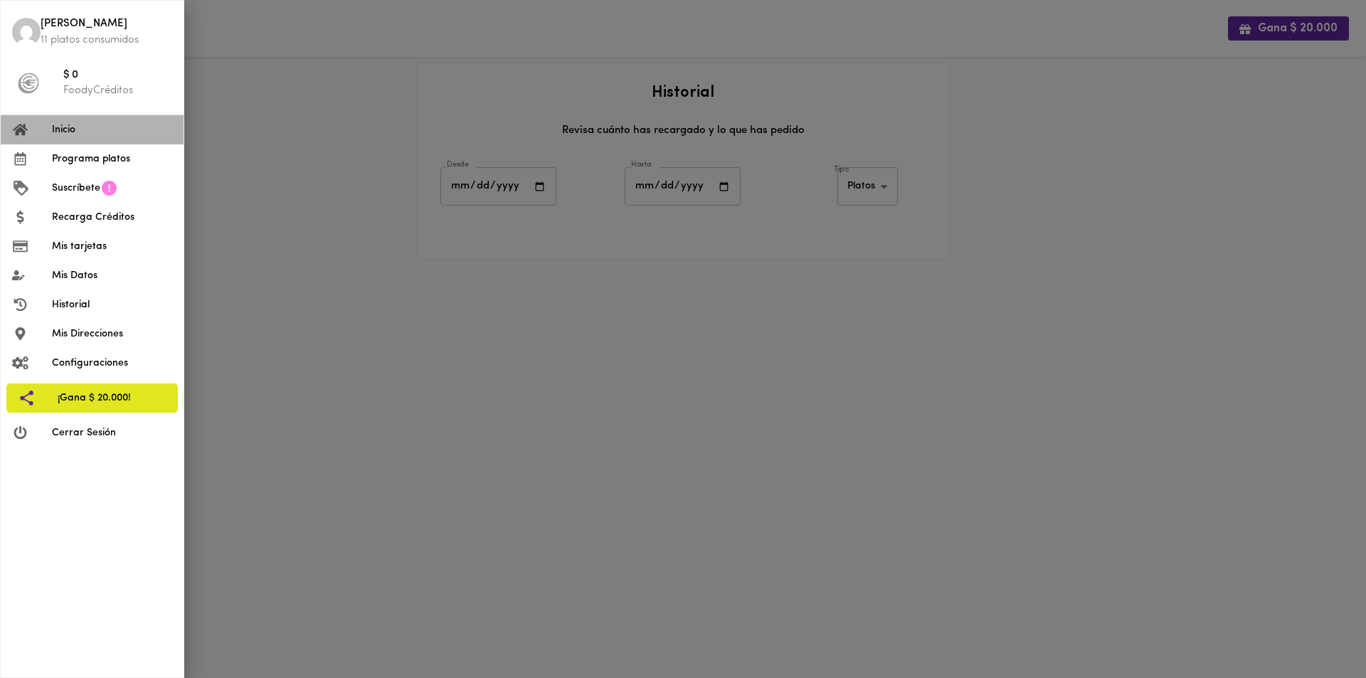
click at [70, 132] on span "Inicio" at bounding box center [112, 129] width 120 height 15
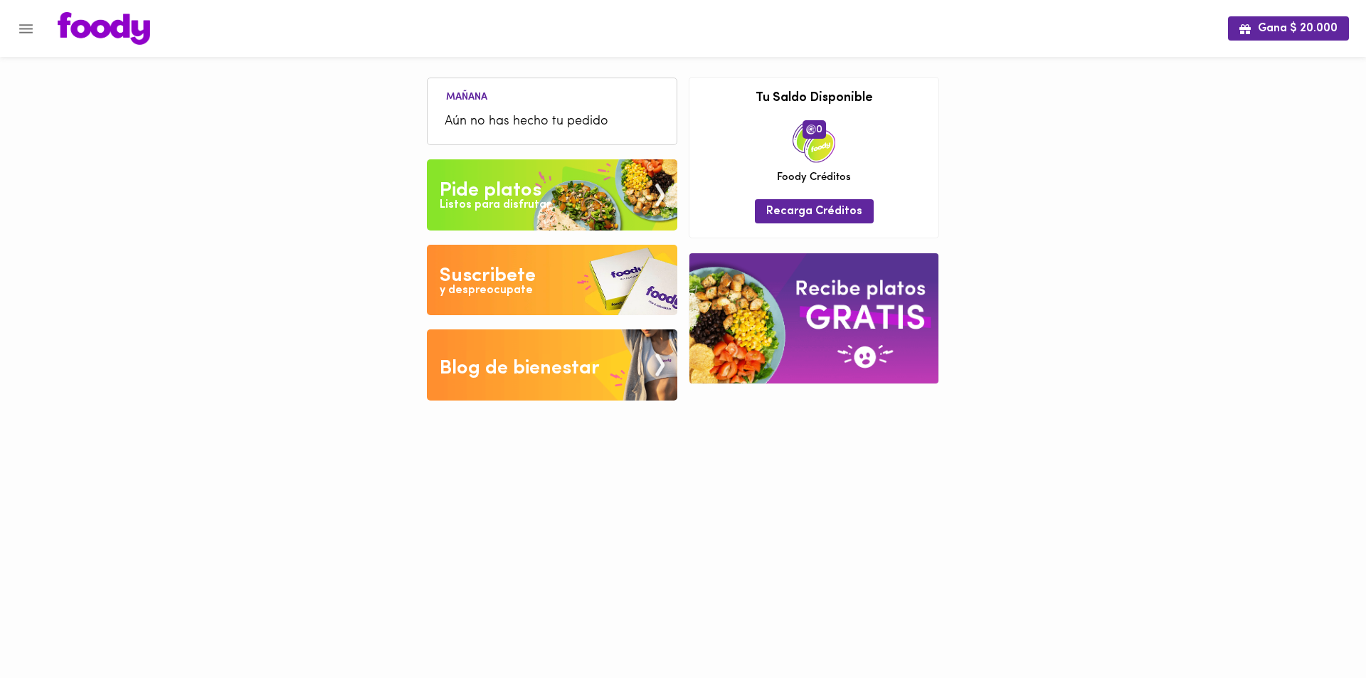
click at [568, 215] on img at bounding box center [552, 194] width 250 height 71
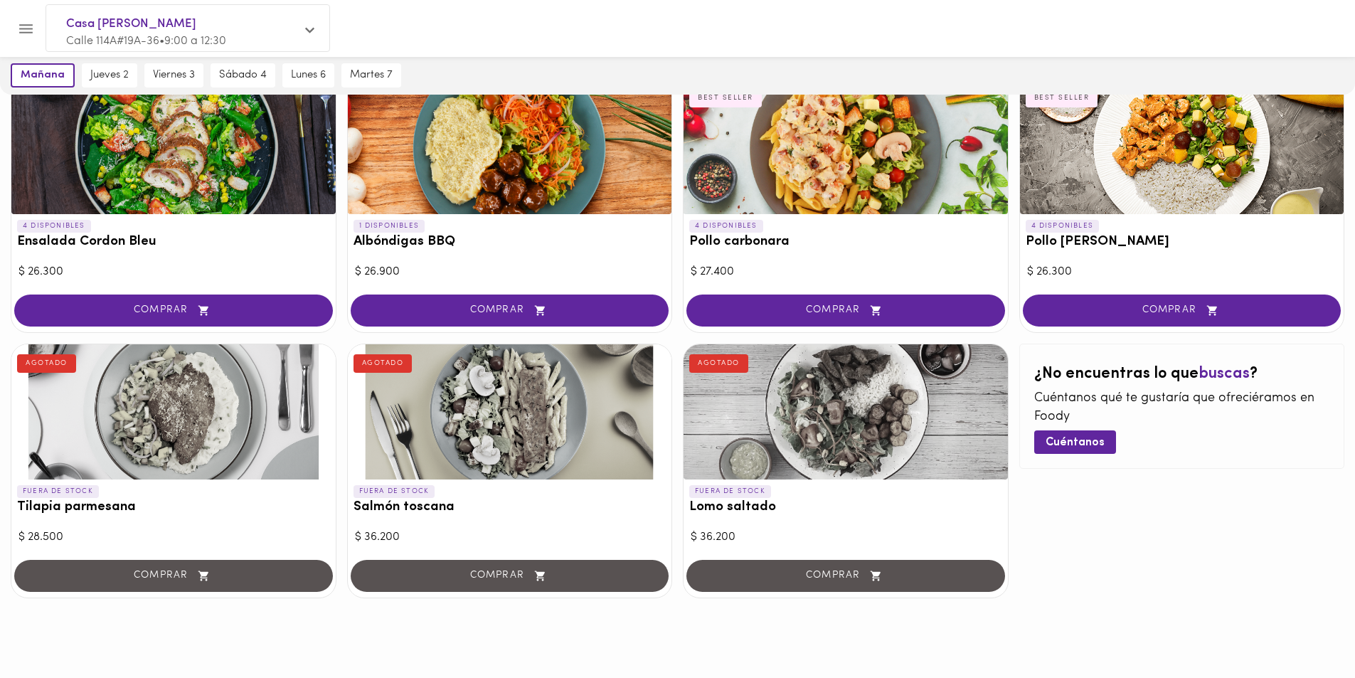
scroll to position [650, 0]
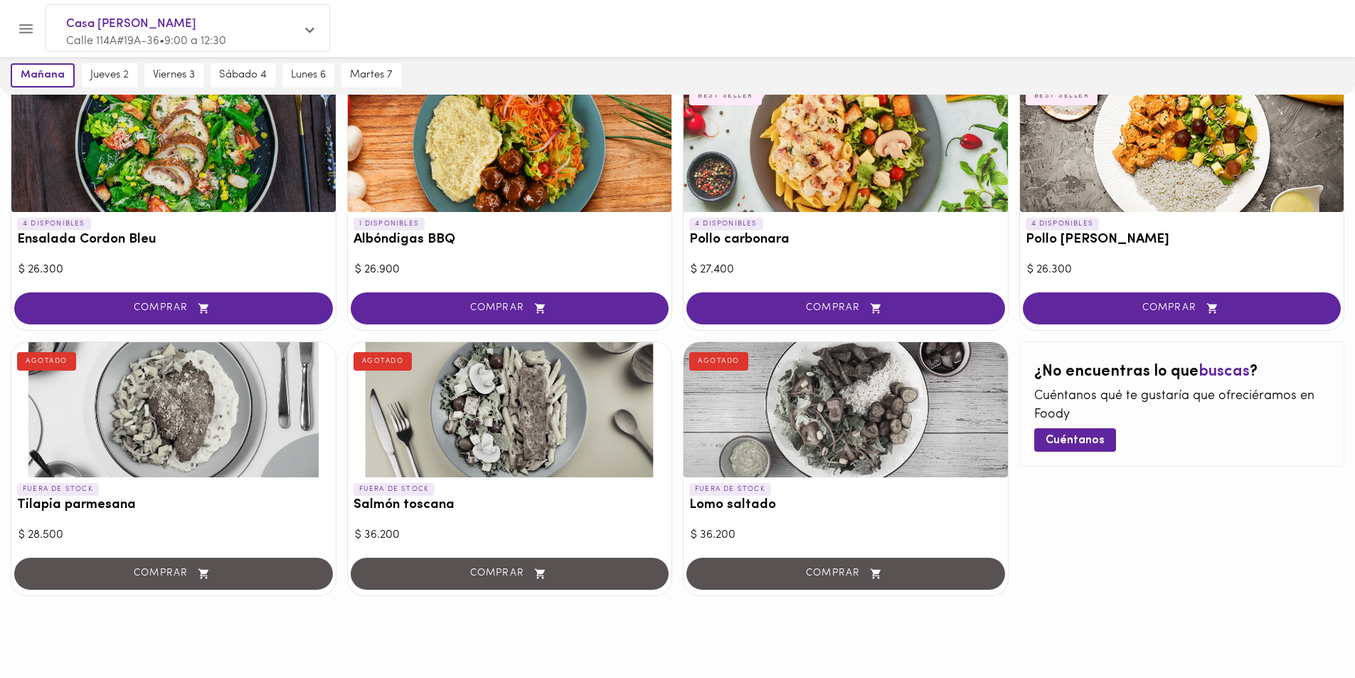
click at [1091, 443] on span "Cuéntanos" at bounding box center [1075, 441] width 59 height 14
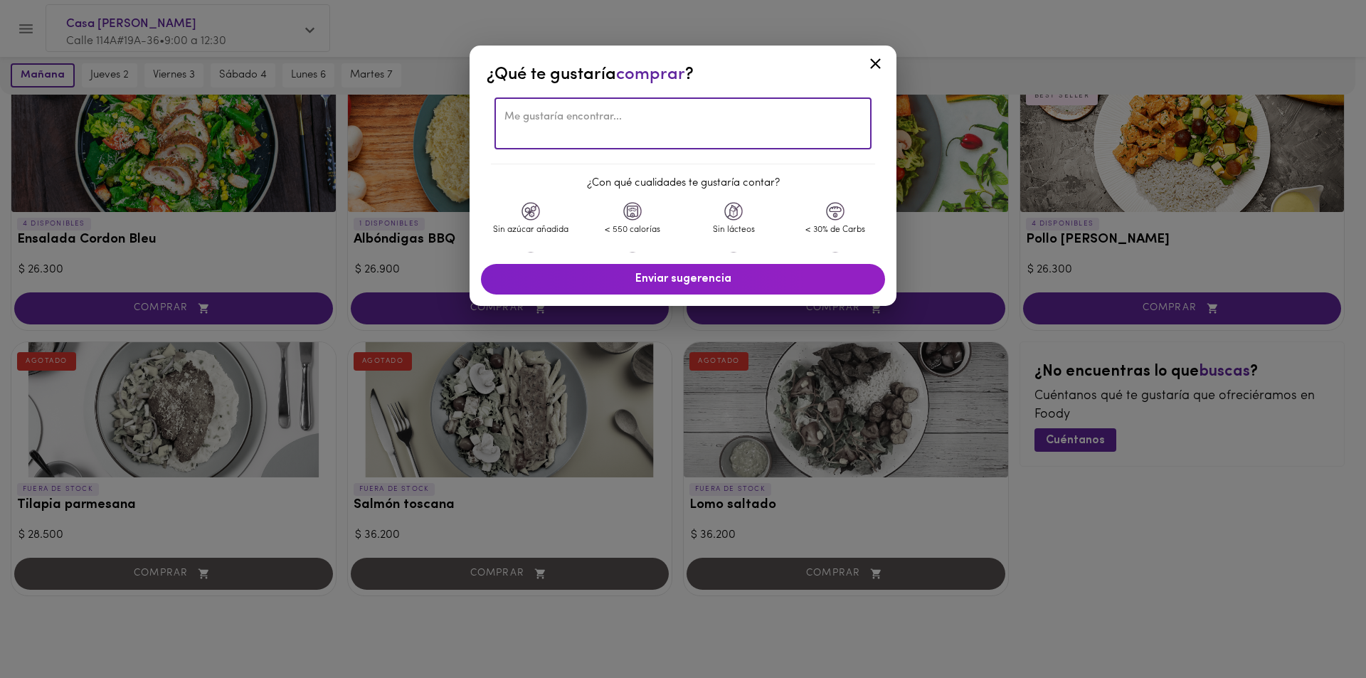
click at [706, 120] on textarea at bounding box center [682, 124] width 357 height 26
type textarea "L"
type textarea "Ya no tienen el lomo al vino? era espectacular!!"
click at [677, 281] on span "Enviar sugerencia" at bounding box center [683, 280] width 376 height 14
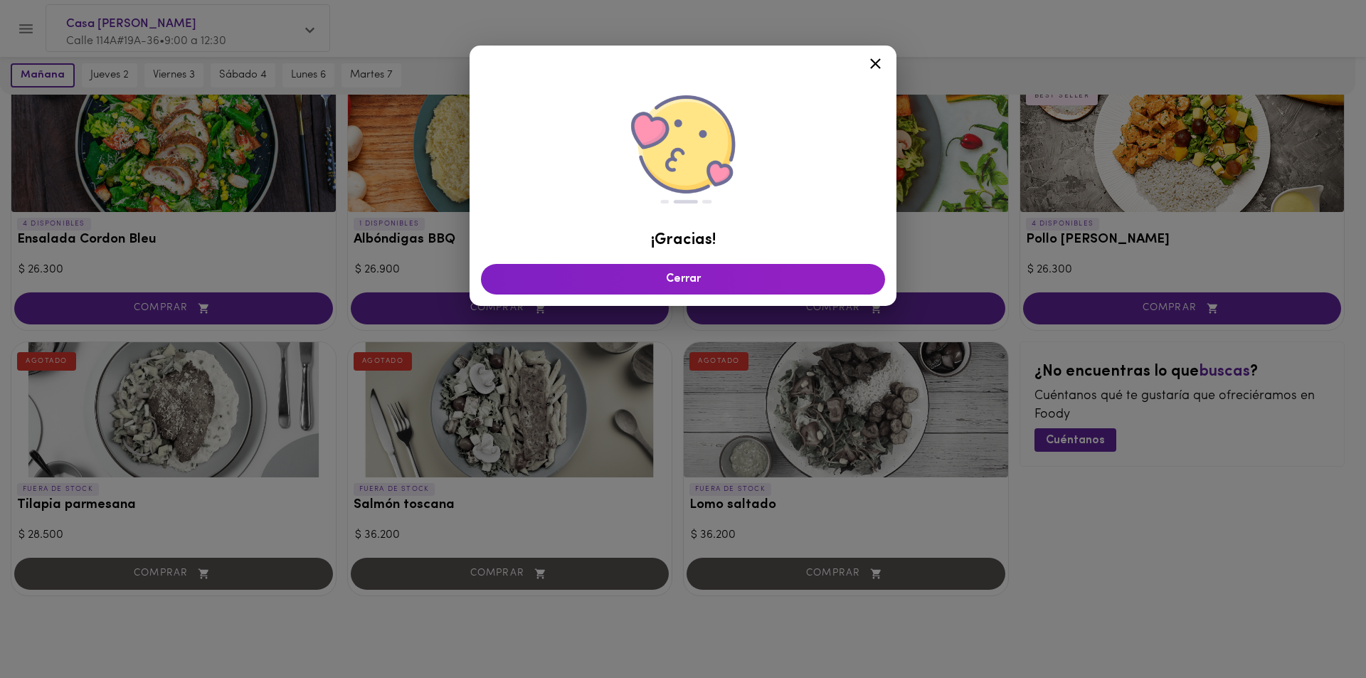
click at [881, 61] on icon at bounding box center [876, 64] width 18 height 18
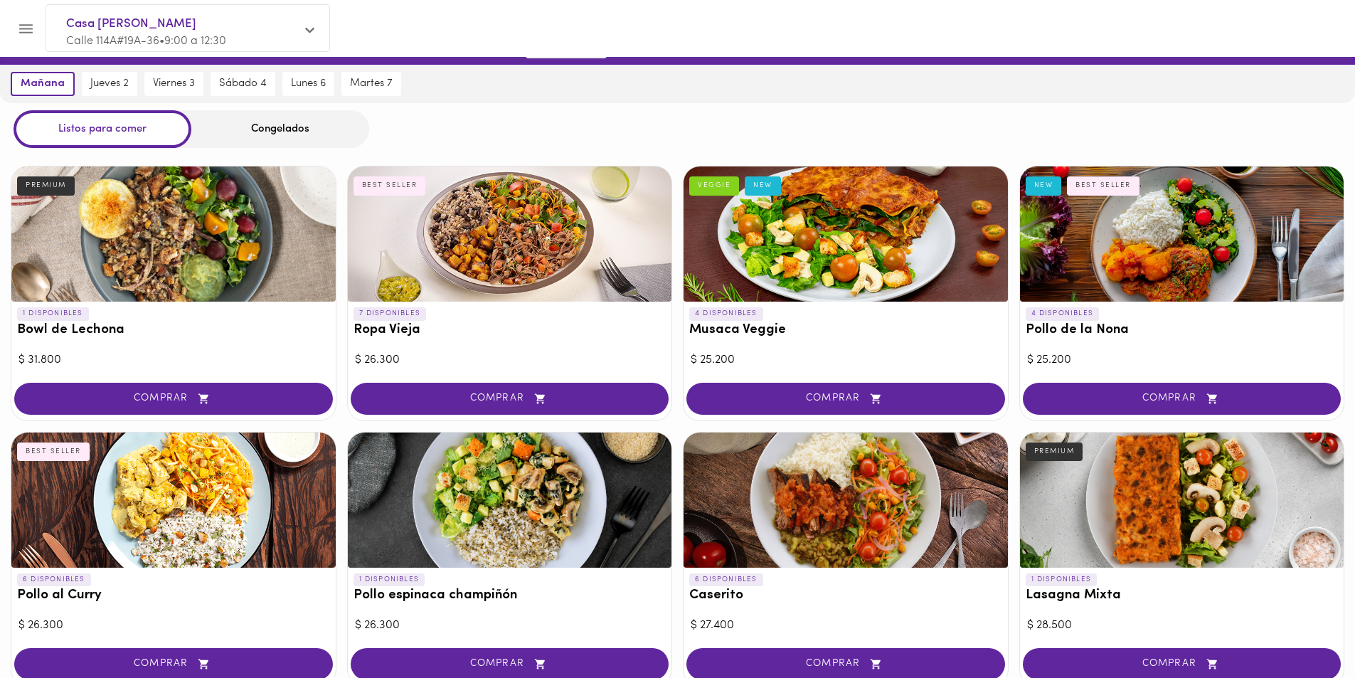
scroll to position [0, 0]
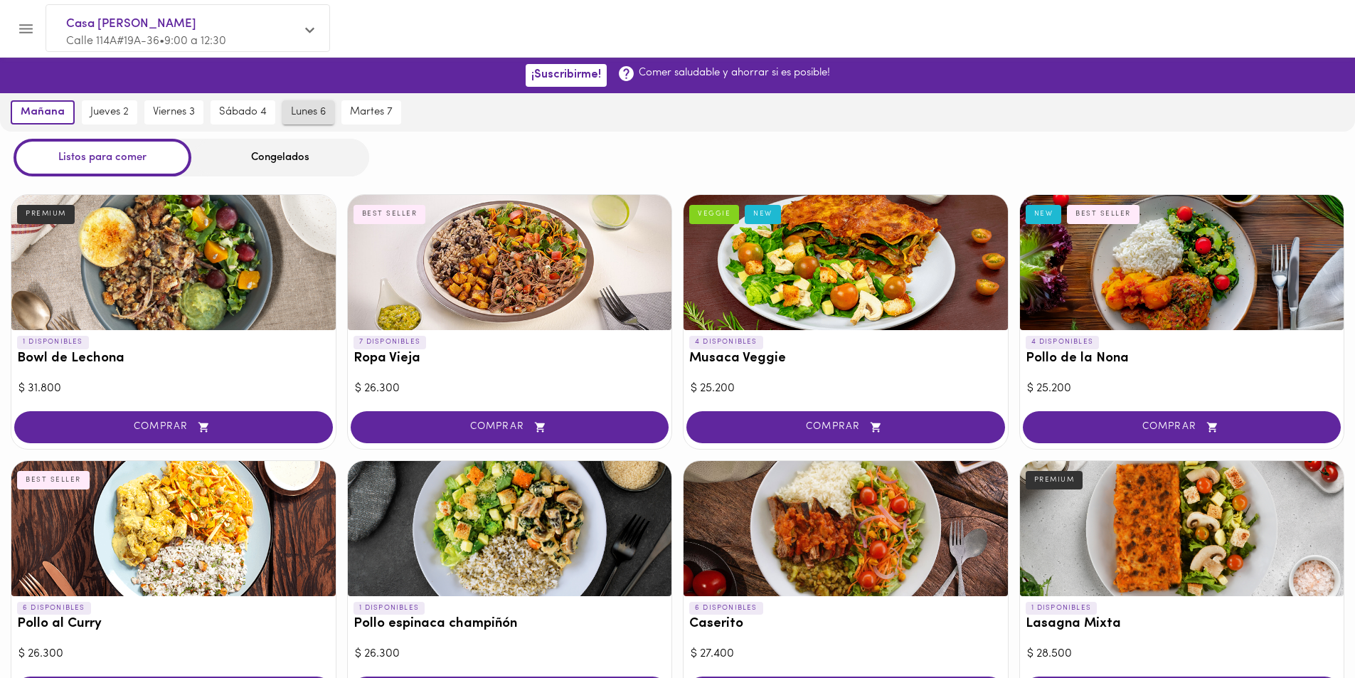
click at [300, 103] on button "lunes 6" at bounding box center [308, 112] width 52 height 24
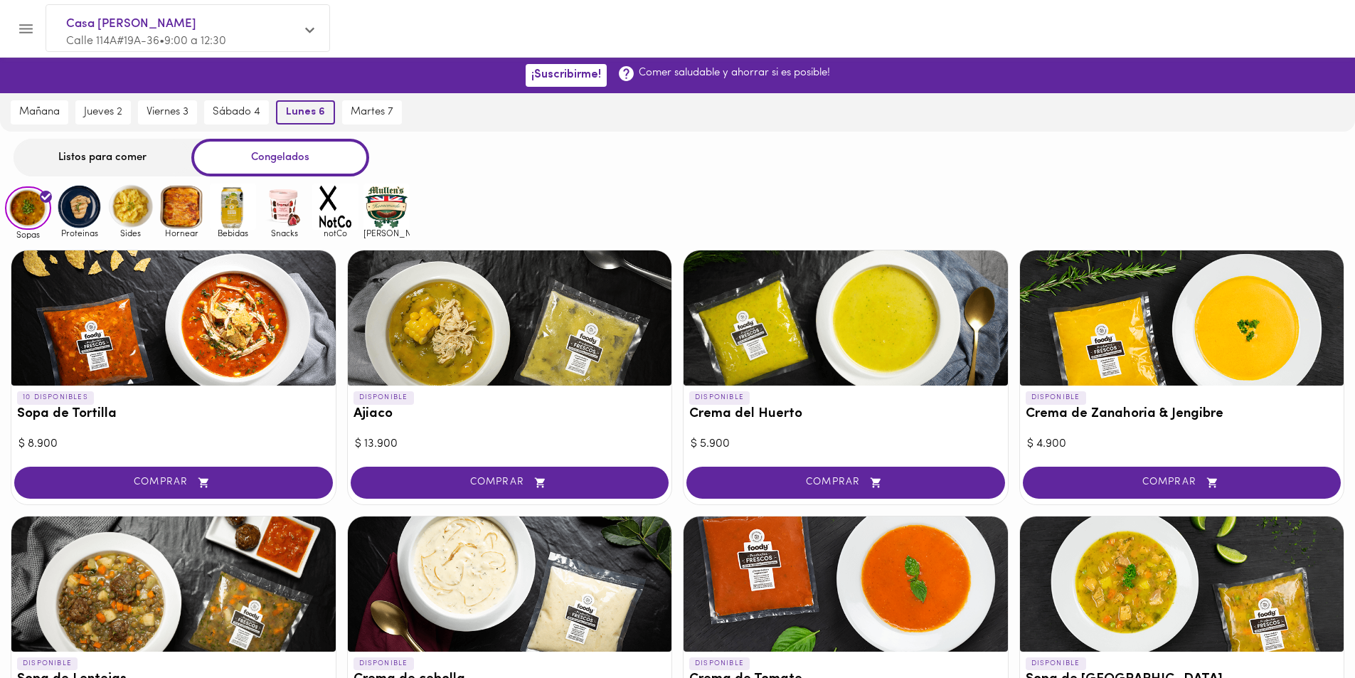
scroll to position [28, 0]
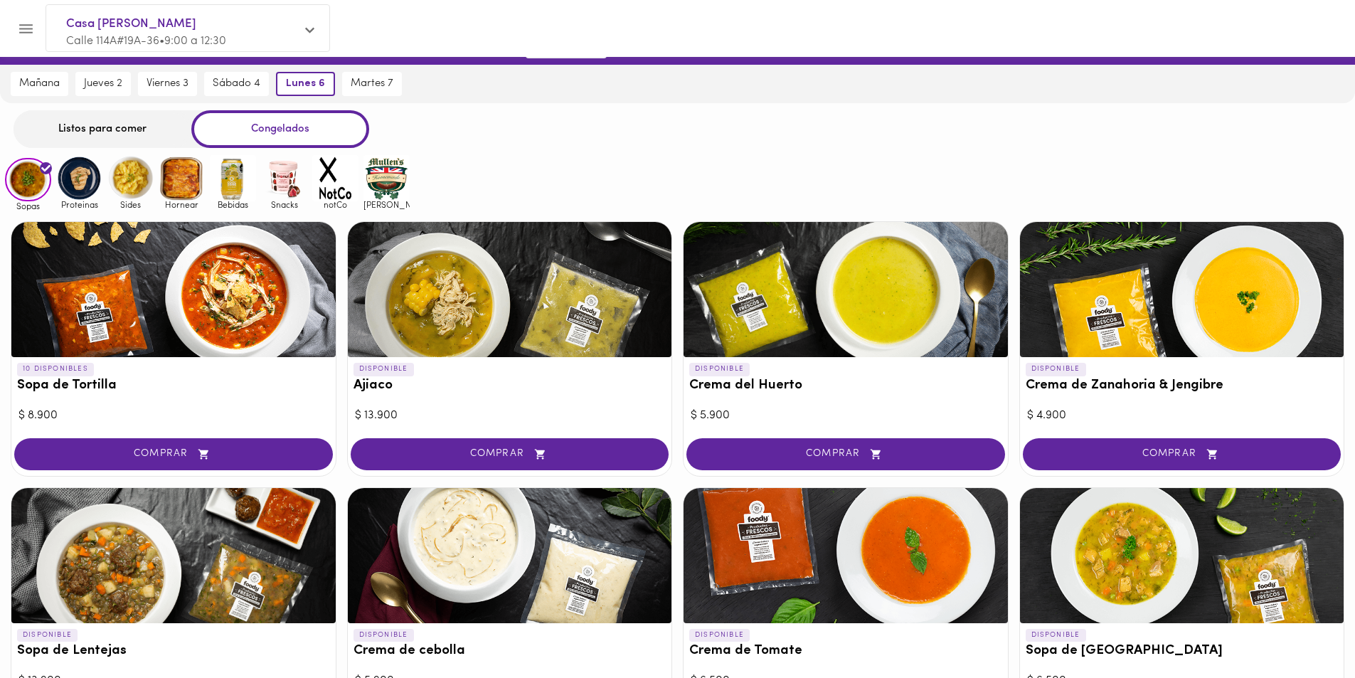
click at [90, 136] on div "Listos para comer" at bounding box center [103, 129] width 178 height 38
